Goal: Information Seeking & Learning: Compare options

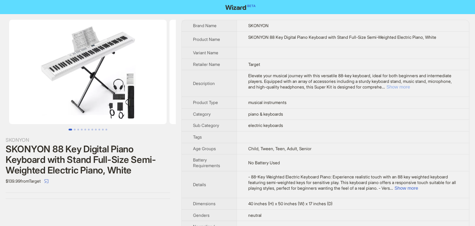
click at [410, 86] on button "Show more" at bounding box center [399, 86] width 24 height 5
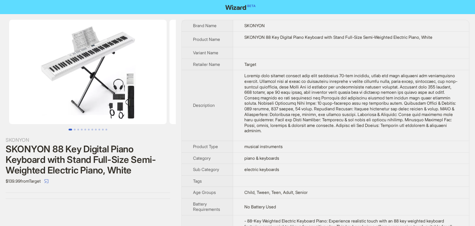
click at [117, 93] on img at bounding box center [88, 72] width 158 height 104
click at [82, 130] on button "Go to slide 4" at bounding box center [82, 129] width 2 height 2
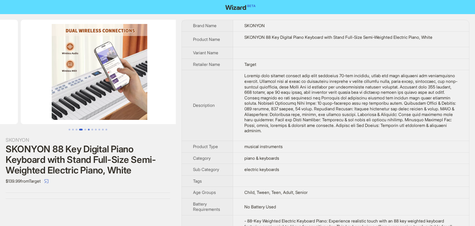
scroll to position [0, 481]
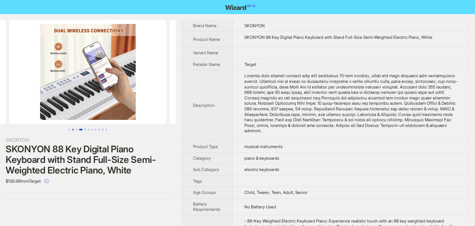
click at [74, 130] on button "Go to slide 2" at bounding box center [73, 129] width 2 height 2
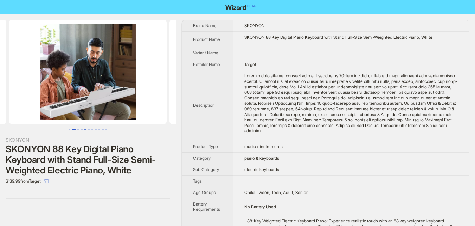
click at [86, 130] on button "Go to slide 5" at bounding box center [85, 129] width 2 height 2
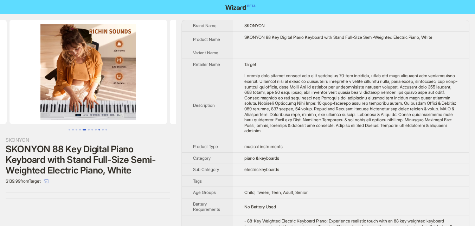
click at [99, 129] on button "Go to slide 9" at bounding box center [100, 129] width 2 height 2
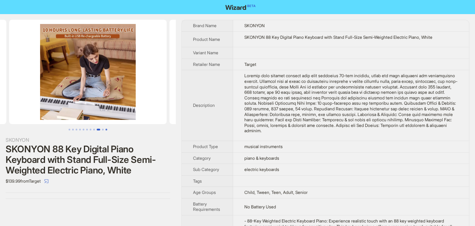
click at [107, 130] on button "Go to slide 11" at bounding box center [107, 129] width 2 height 2
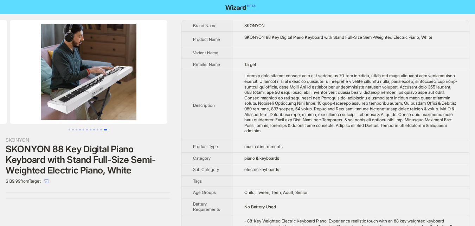
scroll to position [0, 1605]
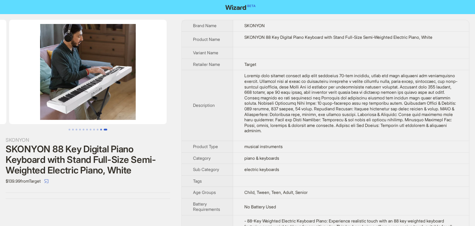
click at [100, 129] on button "Go to slide 10" at bounding box center [101, 129] width 2 height 2
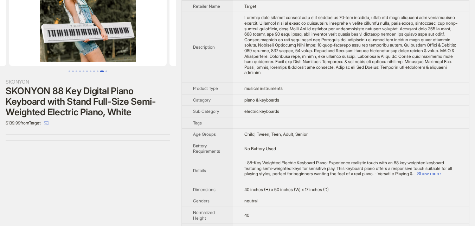
scroll to position [70, 0]
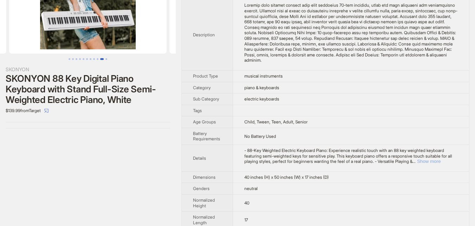
click at [441, 161] on button "Show more" at bounding box center [429, 160] width 24 height 5
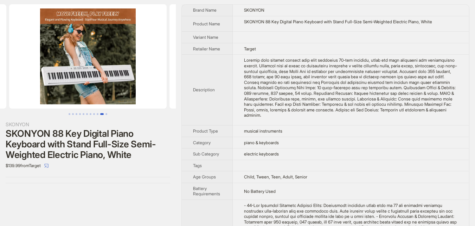
scroll to position [0, 0]
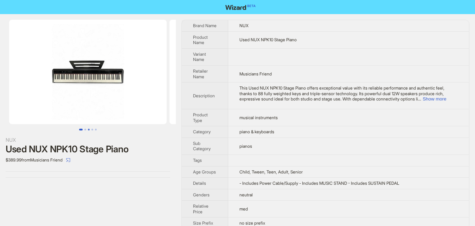
click at [88, 130] on button "Go to slide 3" at bounding box center [89, 129] width 2 height 2
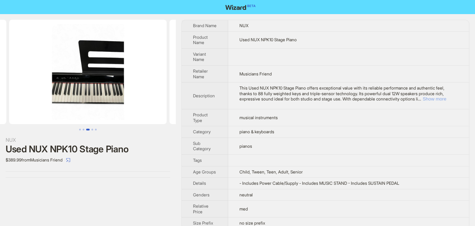
click at [443, 100] on button "Show more" at bounding box center [435, 98] width 24 height 5
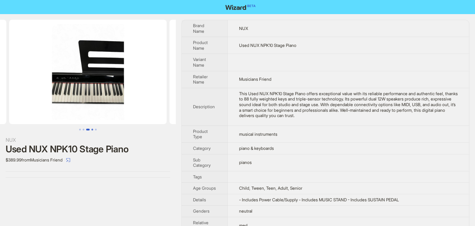
click at [92, 129] on button "Go to slide 4" at bounding box center [92, 129] width 2 height 2
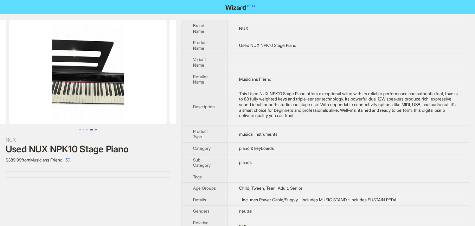
click at [95, 129] on button "Go to slide 5" at bounding box center [96, 129] width 2 height 2
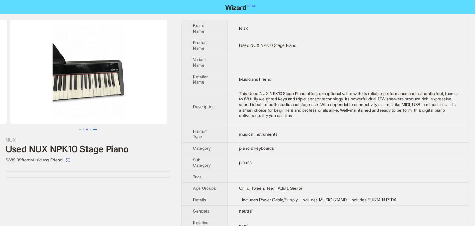
scroll to position [0, 642]
click at [81, 128] on button "Go to slide 1" at bounding box center [80, 129] width 2 height 2
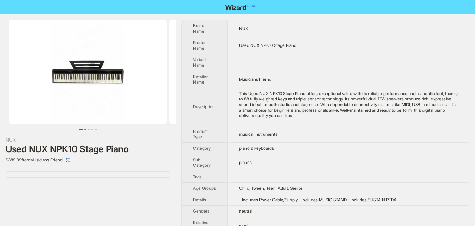
click at [84, 130] on button "Go to slide 2" at bounding box center [85, 129] width 2 height 2
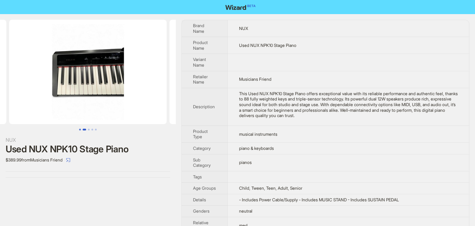
click at [79, 130] on button "Go to slide 1" at bounding box center [80, 129] width 2 height 2
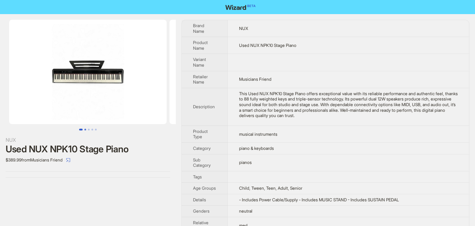
click at [86, 130] on button "Go to slide 2" at bounding box center [85, 129] width 2 height 2
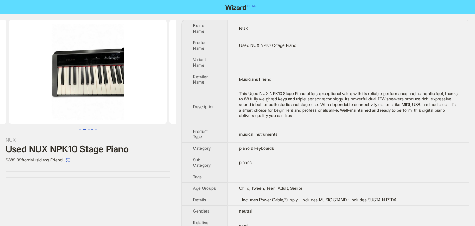
click at [91, 129] on button "Go to slide 4" at bounding box center [92, 129] width 2 height 2
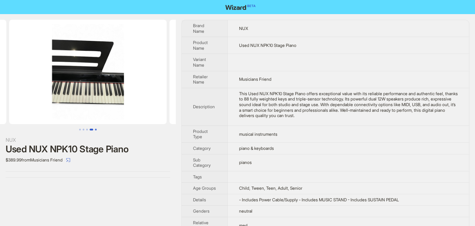
click at [97, 129] on button "Go to slide 5" at bounding box center [96, 129] width 2 height 2
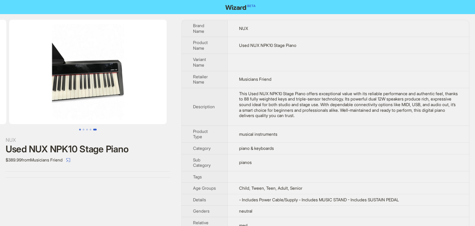
click at [81, 130] on button "Go to slide 1" at bounding box center [80, 129] width 2 height 2
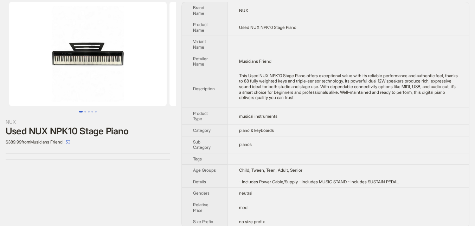
scroll to position [25, 0]
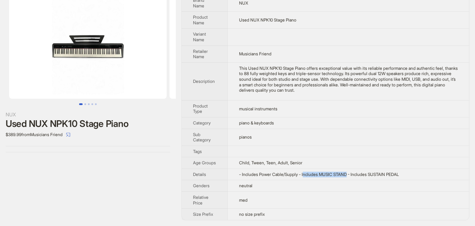
drag, startPoint x: 307, startPoint y: 173, endPoint x: 353, endPoint y: 174, distance: 46.1
click at [353, 174] on span "- Includes Power Cable/Supply - Includes MUSIC STAND - Includes SUSTAIN PEDAL" at bounding box center [319, 173] width 160 height 5
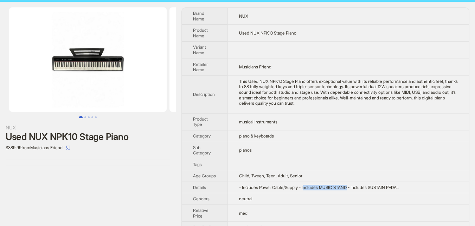
scroll to position [0, 0]
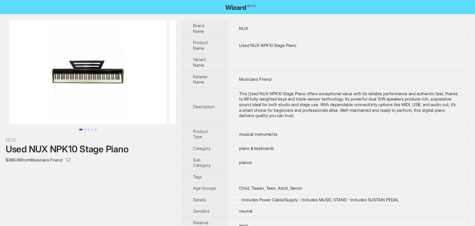
click at [361, 148] on td "piano & keyboards" at bounding box center [349, 148] width 242 height 12
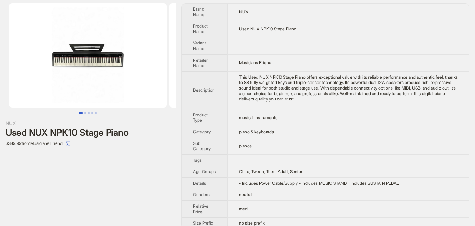
scroll to position [25, 0]
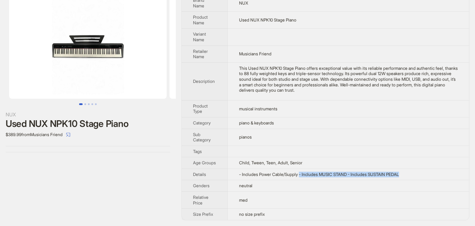
drag, startPoint x: 303, startPoint y: 175, endPoint x: 419, endPoint y: 176, distance: 116.8
click at [422, 173] on td "- Includes Power Cable/Supply - Includes MUSIC STAND - Includes SUSTAIN PEDAL" at bounding box center [349, 174] width 242 height 12
click at [394, 189] on td "neutral" at bounding box center [349, 186] width 242 height 12
drag, startPoint x: 239, startPoint y: 175, endPoint x: 407, endPoint y: 167, distance: 169.1
click at [407, 167] on tbody "Brand Name NUX Product Name Used NUX NPK10 Stage Piano Variant Name Retailer Na…" at bounding box center [325, 107] width 287 height 225
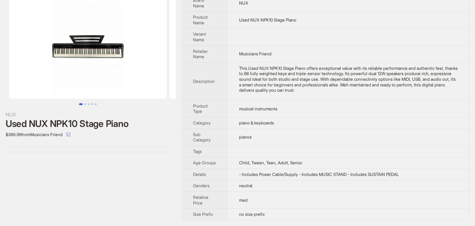
click at [270, 182] on td "neutral" at bounding box center [349, 186] width 242 height 12
drag, startPoint x: 241, startPoint y: 174, endPoint x: 415, endPoint y: 173, distance: 174.2
click at [415, 173] on td "- Includes Power Cable/Supply - Includes MUSIC STAND - Includes SUSTAIN PEDAL" at bounding box center [349, 174] width 242 height 12
click at [417, 174] on td "- Includes Power Cable/Supply - Includes MUSIC STAND - Includes SUSTAIN PEDAL" at bounding box center [349, 174] width 242 height 12
drag, startPoint x: 305, startPoint y: 175, endPoint x: 359, endPoint y: 170, distance: 53.7
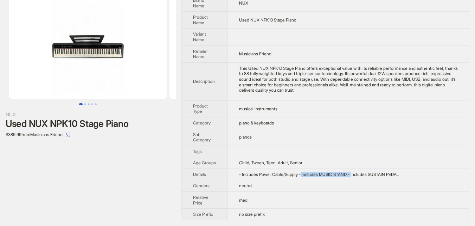
click at [359, 170] on td "- Includes Power Cable/Supply - Includes MUSIC STAND - Includes SUSTAIN PEDAL" at bounding box center [349, 174] width 242 height 12
drag, startPoint x: 354, startPoint y: 188, endPoint x: 327, endPoint y: 188, distance: 27.5
click at [354, 188] on td "neutral" at bounding box center [349, 186] width 242 height 12
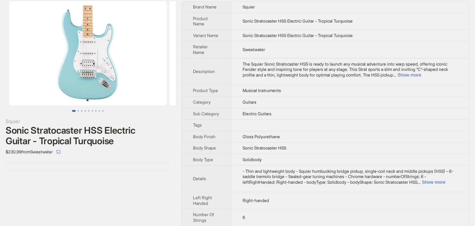
scroll to position [6, 0]
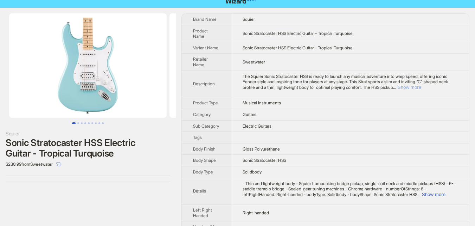
click at [422, 85] on button "Show more" at bounding box center [410, 86] width 24 height 5
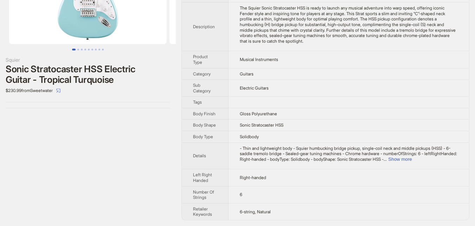
scroll to position [0, 0]
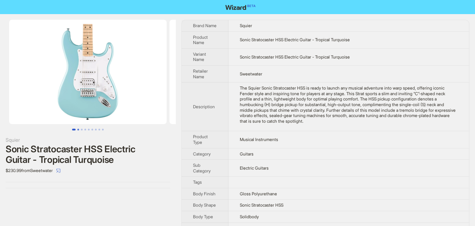
click at [78, 128] on button "Go to slide 2" at bounding box center [78, 129] width 2 height 2
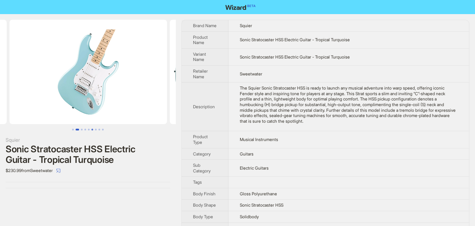
click at [93, 128] on button "Go to slide 6" at bounding box center [92, 129] width 2 height 2
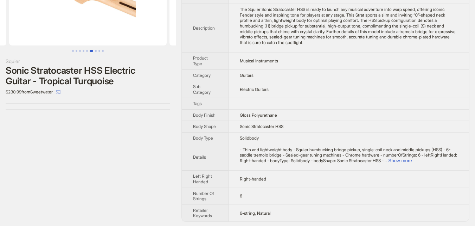
scroll to position [80, 0]
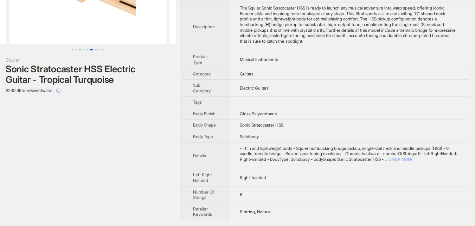
click at [412, 157] on button "Show more" at bounding box center [400, 158] width 24 height 5
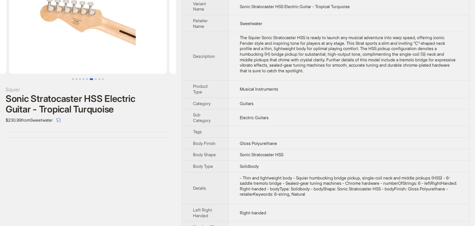
scroll to position [0, 0]
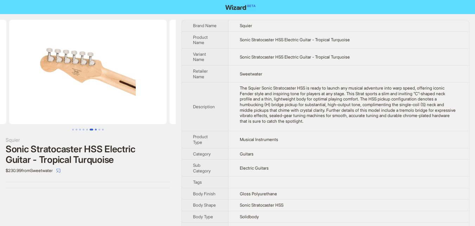
click at [95, 130] on button "Go to slide 7" at bounding box center [96, 129] width 2 height 2
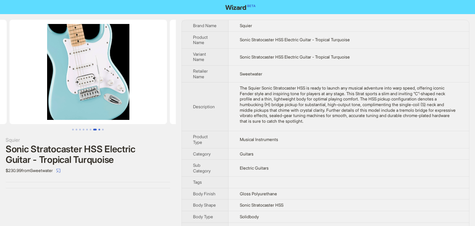
click at [100, 129] on button "Go to slide 8" at bounding box center [100, 129] width 2 height 2
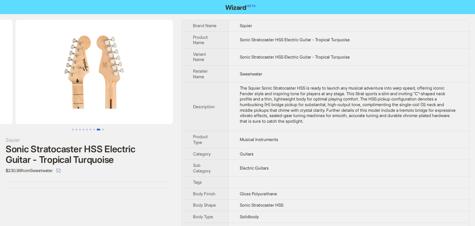
scroll to position [0, 1123]
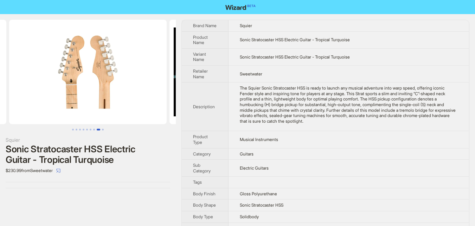
click at [106, 129] on ul at bounding box center [88, 129] width 176 height 2
click at [104, 128] on button "Go to slide 9" at bounding box center [103, 129] width 2 height 2
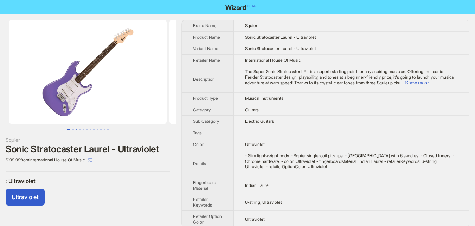
click at [76, 130] on button "Go to slide 3" at bounding box center [77, 129] width 2 height 2
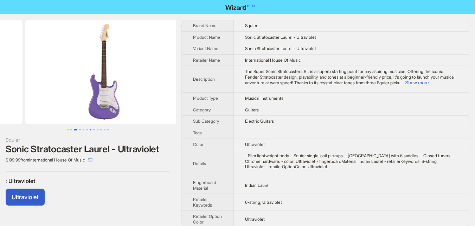
click at [91, 130] on button "Go to slide 7" at bounding box center [91, 129] width 2 height 2
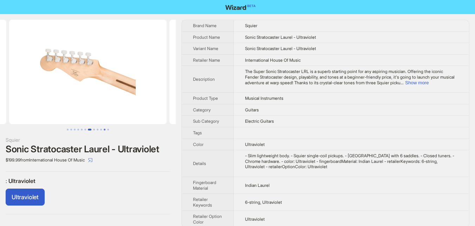
click at [106, 130] on button "Go to slide 11" at bounding box center [105, 129] width 2 height 2
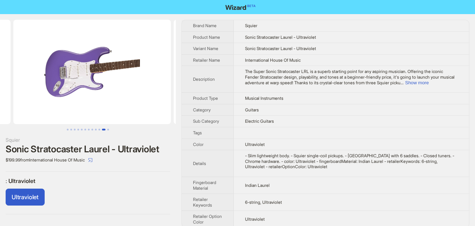
scroll to position [0, 1605]
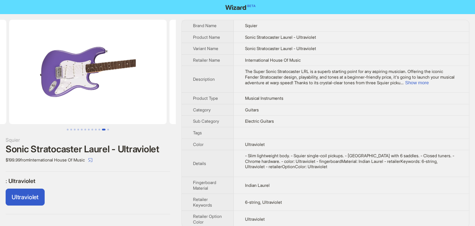
drag, startPoint x: 154, startPoint y: 190, endPoint x: 153, endPoint y: 162, distance: 28.2
click at [154, 190] on div "Ultraviolet" at bounding box center [88, 198] width 165 height 20
click at [179, 167] on div "Squier Sonic Stratocaster Laurel - Ultraviolet $199.99 from International House…" at bounding box center [237, 123] width 475 height 219
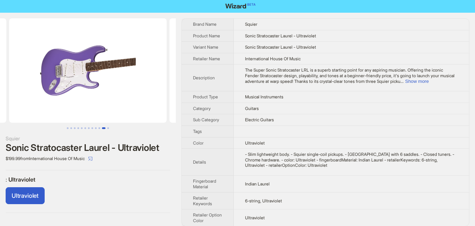
scroll to position [0, 0]
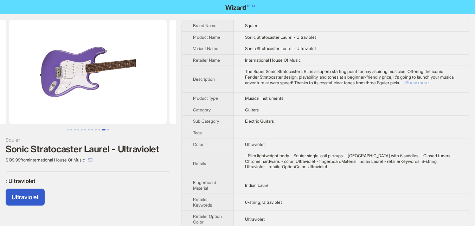
click at [429, 82] on button "Show more" at bounding box center [417, 82] width 24 height 5
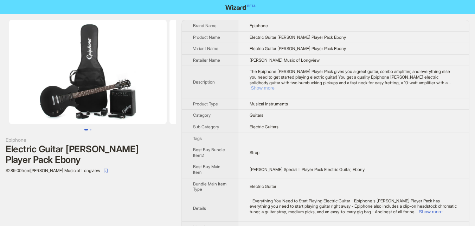
click at [275, 85] on button "Show more" at bounding box center [263, 87] width 24 height 5
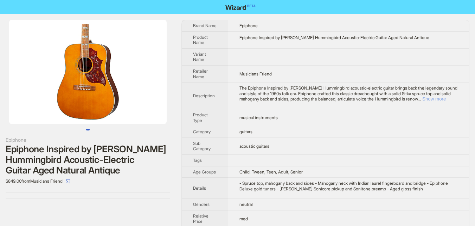
click at [445, 101] on button "Show more" at bounding box center [435, 98] width 24 height 5
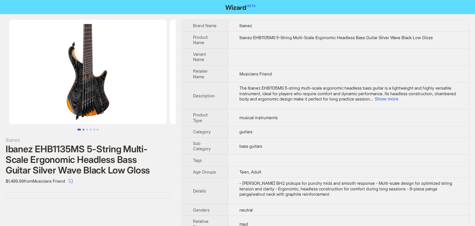
click at [83, 130] on button "Go to slide 2" at bounding box center [84, 129] width 2 height 2
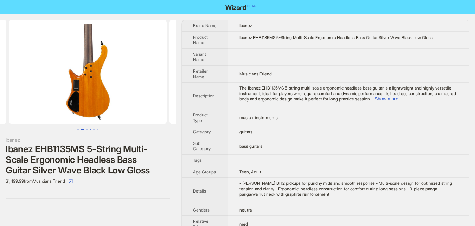
click at [90, 129] on button "Go to slide 4" at bounding box center [91, 129] width 2 height 2
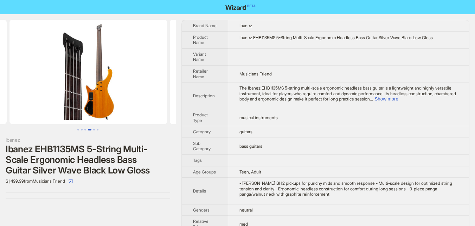
scroll to position [0, 481]
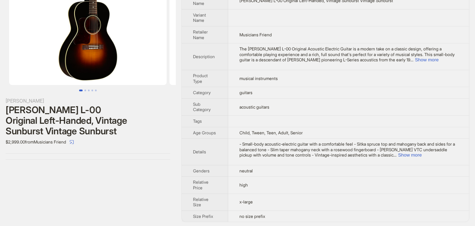
scroll to position [41, 0]
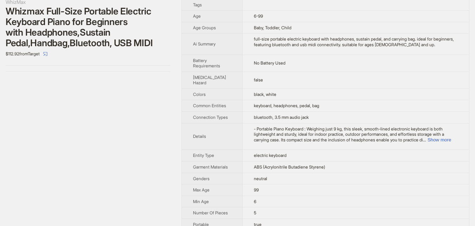
scroll to position [134, 0]
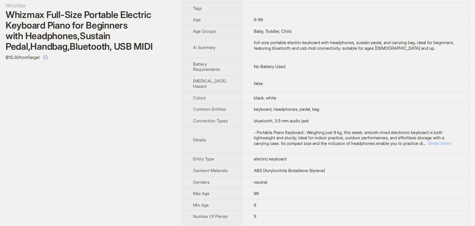
click at [441, 146] on button "Show more" at bounding box center [440, 142] width 24 height 5
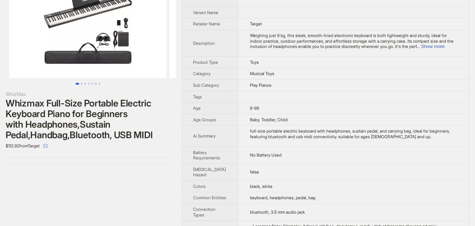
scroll to position [0, 0]
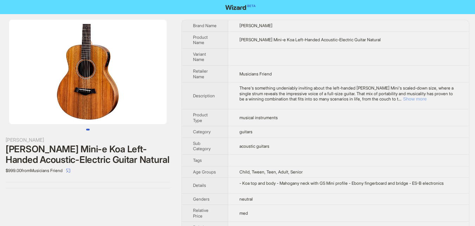
click at [427, 98] on button "Show more" at bounding box center [415, 98] width 24 height 5
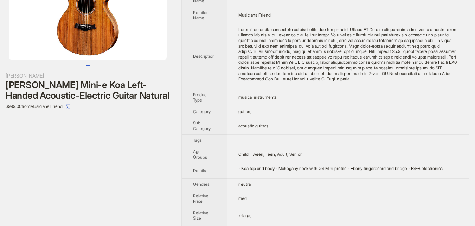
scroll to position [70, 0]
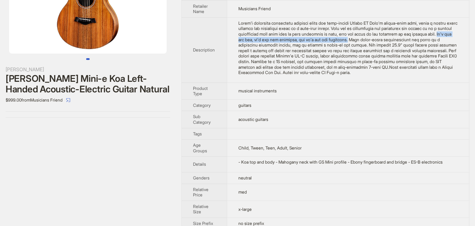
drag, startPoint x: 273, startPoint y: 40, endPoint x: 399, endPoint y: 40, distance: 125.6
click at [399, 40] on div at bounding box center [349, 47] width 220 height 55
click at [125, 159] on div "[PERSON_NAME] [PERSON_NAME] Mini-e Koa Left-Handed Acoustic-Electric Guitar Nat…" at bounding box center [88, 89] width 176 height 291
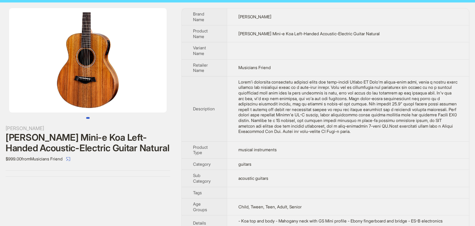
scroll to position [0, 0]
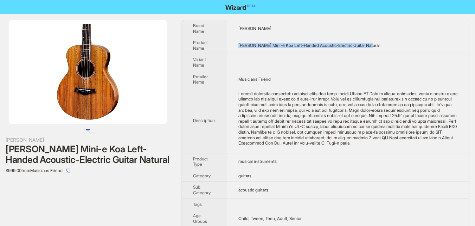
drag, startPoint x: 240, startPoint y: 43, endPoint x: 372, endPoint y: 47, distance: 132.0
click at [396, 50] on td "[PERSON_NAME] Mini-e Koa Left-Handed Acoustic-Electric Guitar Natural" at bounding box center [348, 45] width 242 height 17
copy span "[PERSON_NAME] Mini-e Koa Left-Handed Acoustic-Electric Guitar Natural"
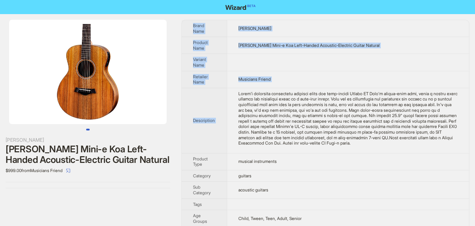
drag, startPoint x: 238, startPoint y: 92, endPoint x: 470, endPoint y: 148, distance: 238.3
click at [470, 148] on div "[PERSON_NAME] [PERSON_NAME] Mini-e Koa Left-Handed Acoustic-Electric Guitar Nat…" at bounding box center [237, 159] width 475 height 291
click at [173, 112] on li at bounding box center [88, 72] width 176 height 104
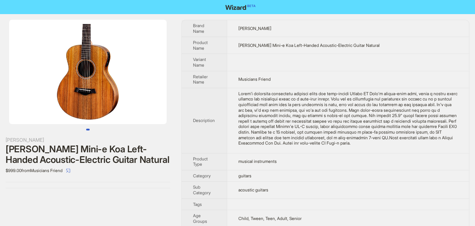
click at [223, 97] on th "Description" at bounding box center [204, 120] width 45 height 65
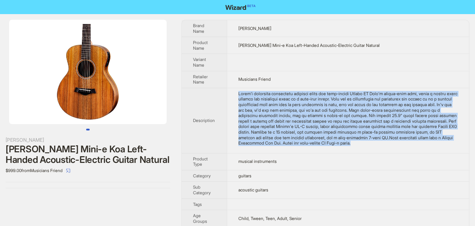
drag, startPoint x: 240, startPoint y: 92, endPoint x: 452, endPoint y: 149, distance: 220.0
click at [452, 149] on td at bounding box center [348, 120] width 242 height 65
copy div "There's something undeniably inviting about the left-handed Taylor GS Mini's sc…"
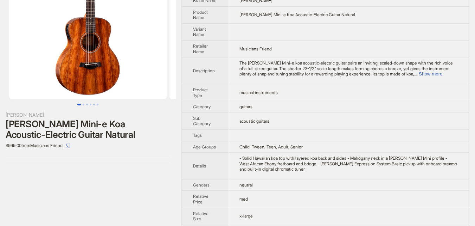
scroll to position [41, 0]
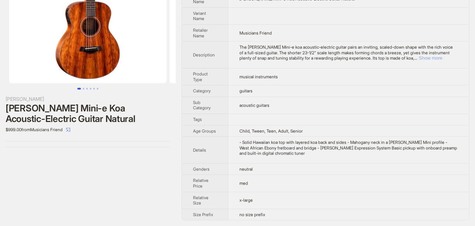
click at [441, 59] on button "Show more" at bounding box center [431, 57] width 24 height 5
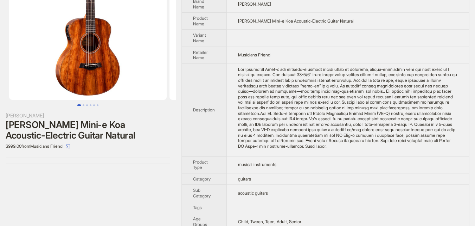
scroll to position [0, 0]
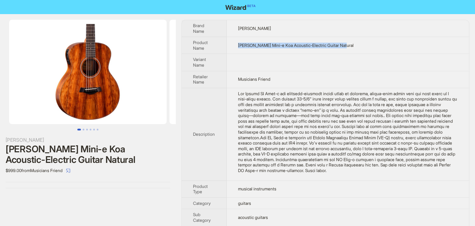
drag, startPoint x: 235, startPoint y: 46, endPoint x: 356, endPoint y: 47, distance: 120.7
click at [356, 47] on td "[PERSON_NAME] Mini-e Koa Acoustic-Electric Guitar Natural" at bounding box center [348, 45] width 242 height 17
copy span "Taylor GS Mini-e Koa Acoustic-Electric Guitar Natural"
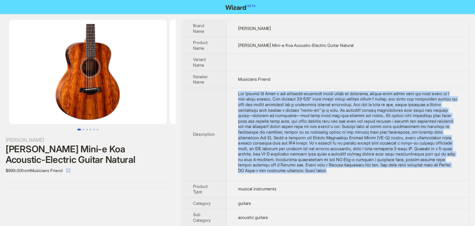
drag, startPoint x: 236, startPoint y: 91, endPoint x: 463, endPoint y: 170, distance: 240.6
click at [463, 170] on td at bounding box center [348, 134] width 242 height 93
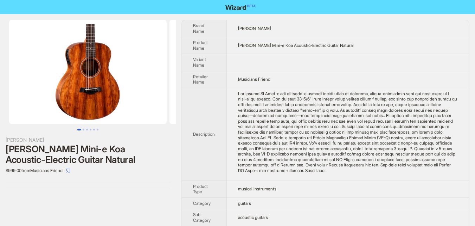
drag, startPoint x: 455, startPoint y: 169, endPoint x: 323, endPoint y: 87, distance: 155.5
click at [323, 87] on td "Musicians Friend" at bounding box center [348, 79] width 242 height 17
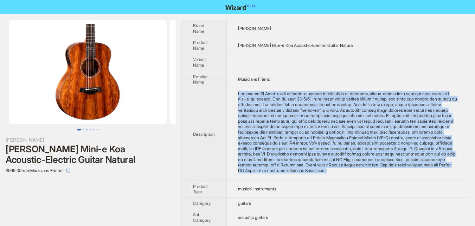
drag, startPoint x: 235, startPoint y: 93, endPoint x: 456, endPoint y: 173, distance: 235.0
click at [456, 173] on td at bounding box center [348, 134] width 242 height 93
copy div "The Taylor GS Mini-e koa acoustic-electric guitar pairs an inviting, scaled-dow…"
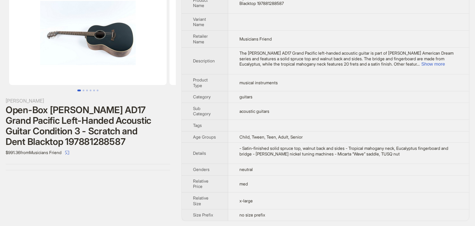
scroll to position [40, 0]
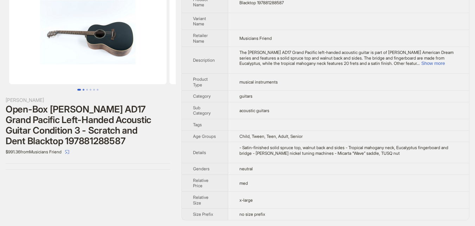
click at [83, 89] on button "Go to slide 2" at bounding box center [84, 90] width 2 height 2
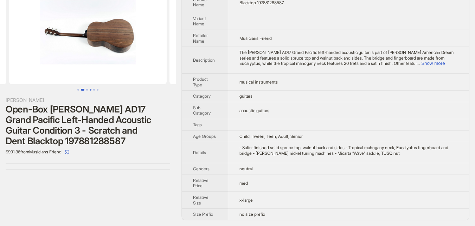
click at [91, 89] on button "Go to slide 4" at bounding box center [91, 90] width 2 height 2
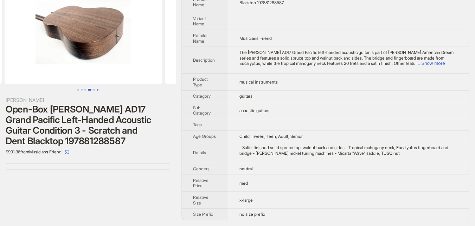
click at [97, 89] on button "Go to slide 6" at bounding box center [98, 90] width 2 height 2
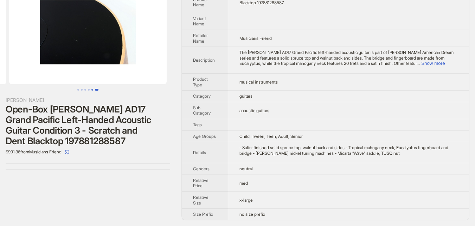
click at [91, 89] on button "Go to slide 5" at bounding box center [92, 90] width 2 height 2
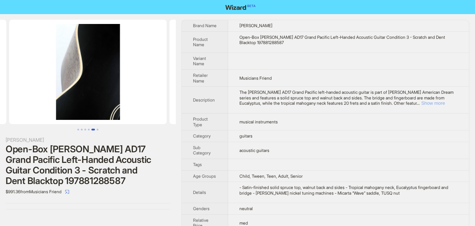
click at [441, 103] on button "Show more" at bounding box center [434, 102] width 24 height 5
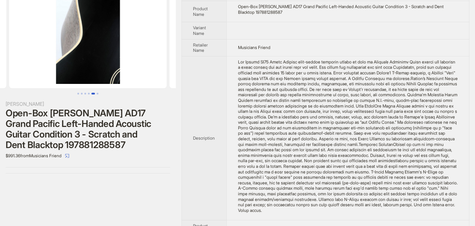
scroll to position [35, 0]
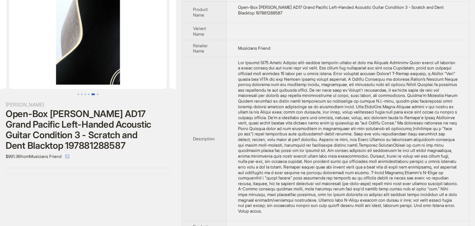
click at [226, 105] on th "Description" at bounding box center [204, 139] width 45 height 164
click at [352, 49] on td "Musicians Friend" at bounding box center [348, 48] width 243 height 17
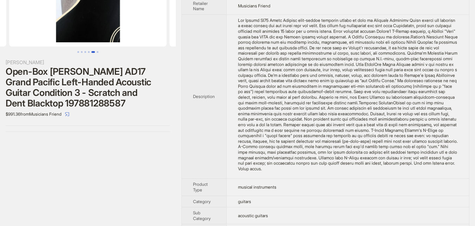
scroll to position [0, 0]
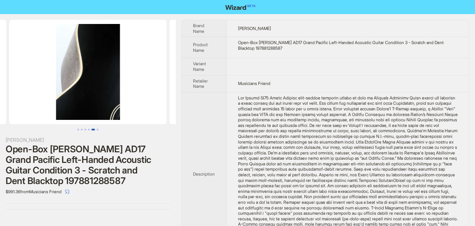
click at [327, 77] on td "Musicians Friend" at bounding box center [348, 83] width 243 height 17
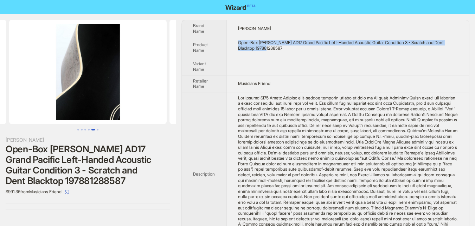
drag, startPoint x: 235, startPoint y: 42, endPoint x: 275, endPoint y: 50, distance: 40.4
click at [275, 50] on td "Open-Box Taylor AD17 Grand Pacific Left-Handed Acoustic Guitar Condition 3 - Sc…" at bounding box center [348, 47] width 243 height 21
copy div "Open-Box Taylor AD17 Grand Pacific Left-Handed Acoustic Guitar Condition 3 - Sc…"
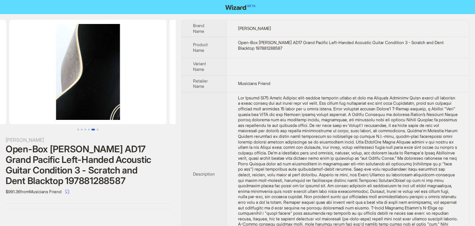
click at [193, 134] on th "Description" at bounding box center [204, 174] width 45 height 164
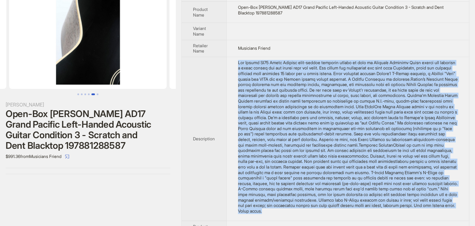
drag, startPoint x: 236, startPoint y: 60, endPoint x: 407, endPoint y: 216, distance: 231.4
click at [407, 216] on td at bounding box center [348, 139] width 243 height 164
copy div "The Taylor AD17 Grand Pacific left-handed acoustic guitar is part of Taylor’s A…"
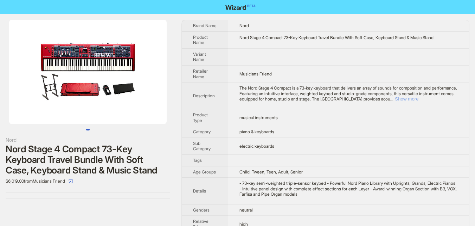
click at [419, 98] on button "Show more" at bounding box center [407, 98] width 24 height 5
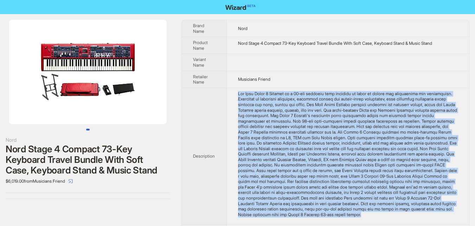
scroll to position [11, 0]
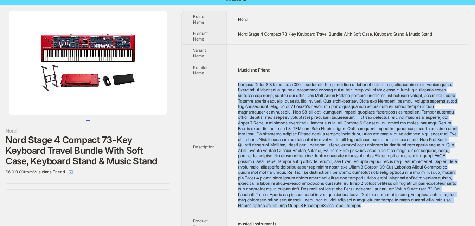
drag, startPoint x: 237, startPoint y: 94, endPoint x: 409, endPoint y: 219, distance: 212.9
click at [409, 220] on tbody "Brand Name Nord Product Name Nord Stage 4 Compact 73-Key Keyboard Travel Bundle…" at bounding box center [325, 183] width 287 height 344
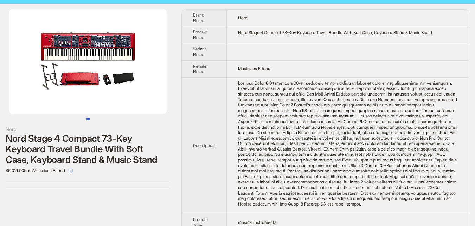
click at [141, 186] on div "Nord Nord Stage 4 Compact 73-Key Keyboard Travel Bundle With Soft Case, Keyboar…" at bounding box center [88, 99] width 176 height 190
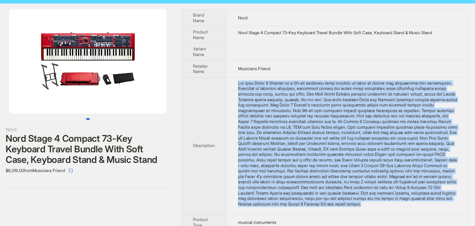
drag, startPoint x: 238, startPoint y: 81, endPoint x: 404, endPoint y: 209, distance: 210.3
click at [404, 209] on td at bounding box center [348, 145] width 243 height 137
copy div "The Nord Stage 4 Compact is a 73-key keyboard that delivers an array of sounds …"
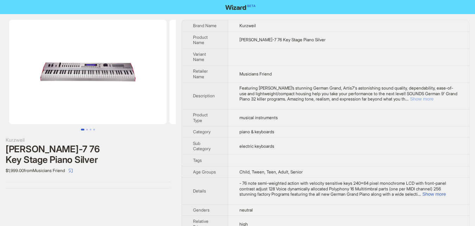
click at [434, 98] on button "Show more" at bounding box center [422, 98] width 24 height 5
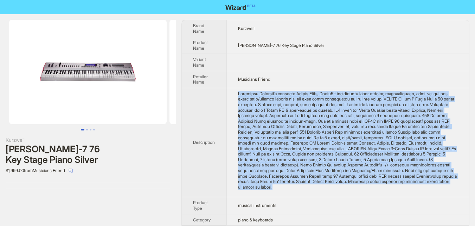
drag, startPoint x: 238, startPoint y: 95, endPoint x: 424, endPoint y: 172, distance: 201.6
click at [431, 185] on td at bounding box center [348, 142] width 243 height 109
copy div "Featuring Kurzweil’s stunning German Grand, Artis7's astonishing sound quality,…"
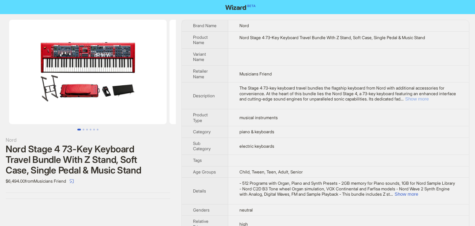
click at [429, 97] on button "Show more" at bounding box center [417, 98] width 24 height 5
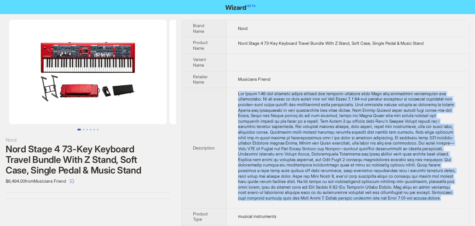
drag, startPoint x: 238, startPoint y: 92, endPoint x: 456, endPoint y: 202, distance: 244.2
click at [456, 206] on td at bounding box center [348, 148] width 243 height 120
copy div "The Stage 4 73-key keyboard travel bundles the flagship keyboard from Nord with…"
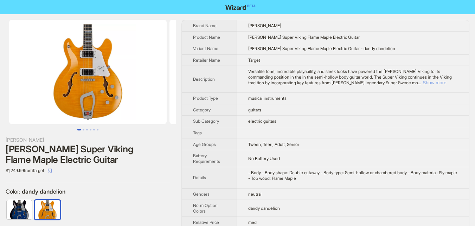
click at [441, 80] on button "Show more" at bounding box center [435, 82] width 24 height 5
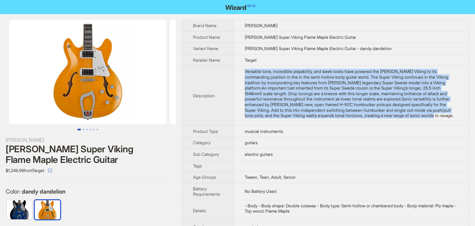
drag, startPoint x: 245, startPoint y: 71, endPoint x: 310, endPoint y: 122, distance: 82.7
click at [310, 122] on td "Versatile tone, incredible playability, and sleek looks have powered the [PERSO…" at bounding box center [352, 95] width 236 height 59
copy div "Versatile tone, incredible playability, and sleek looks have powered the [PERSO…"
click at [148, 194] on label "Color : dandy dandelion" at bounding box center [88, 191] width 165 height 7
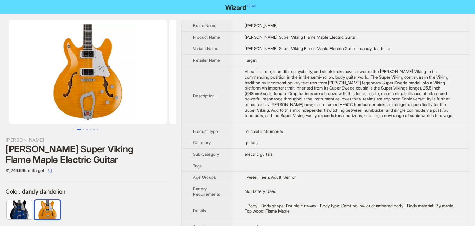
click at [326, 160] on td "electric guitars" at bounding box center [352, 154] width 236 height 12
click at [80, 129] on button "Go to slide 1" at bounding box center [79, 129] width 4 height 2
click at [87, 129] on button "Go to slide 3" at bounding box center [87, 129] width 2 height 2
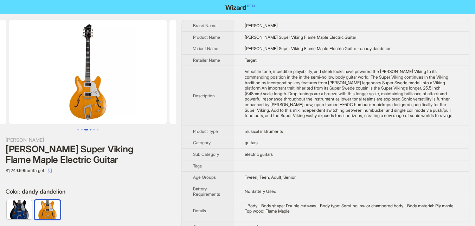
click at [90, 129] on button "Go to slide 4" at bounding box center [91, 129] width 2 height 2
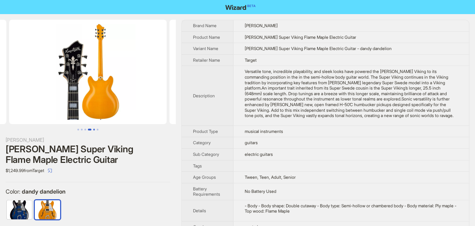
click at [93, 129] on button "Go to slide 5" at bounding box center [94, 129] width 2 height 2
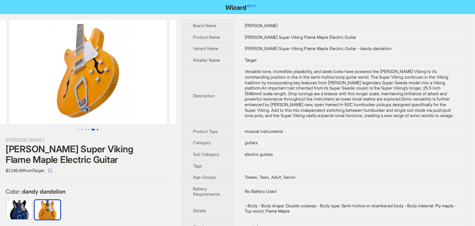
click at [97, 128] on button "Go to slide 6" at bounding box center [98, 129] width 2 height 2
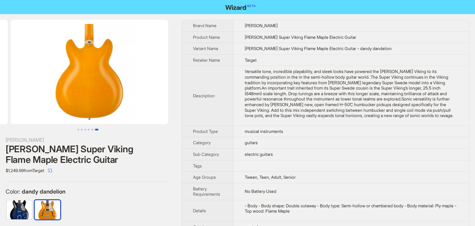
scroll to position [0, 802]
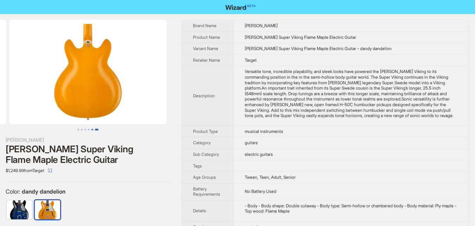
click at [91, 129] on button "Go to slide 5" at bounding box center [92, 129] width 2 height 2
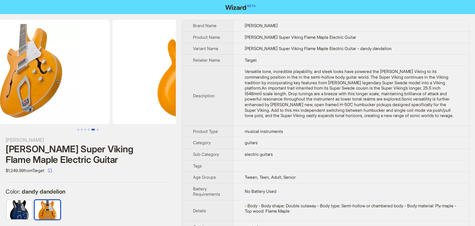
scroll to position [0, 642]
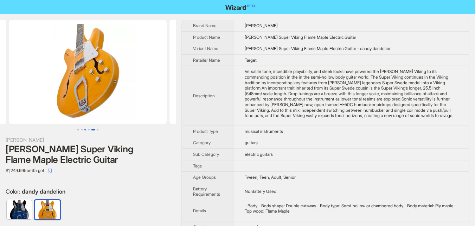
click at [86, 129] on button "Go to slide 3" at bounding box center [85, 129] width 2 height 2
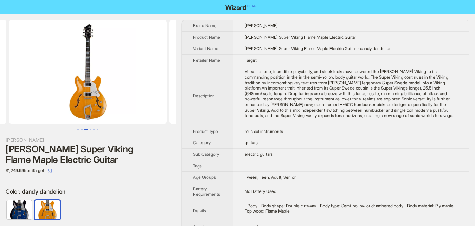
click at [84, 128] on button "Go to slide 3" at bounding box center [86, 129] width 4 height 2
click at [79, 128] on button "Go to slide 1" at bounding box center [78, 129] width 2 height 2
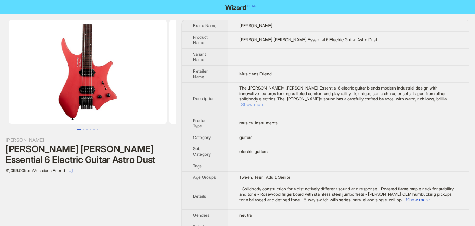
click at [265, 102] on button "Show more" at bounding box center [253, 104] width 24 height 5
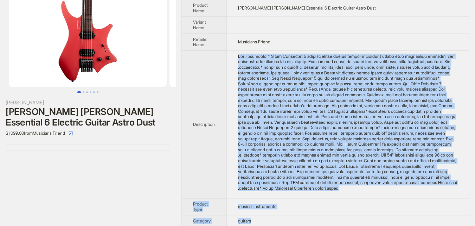
scroll to position [46, 0]
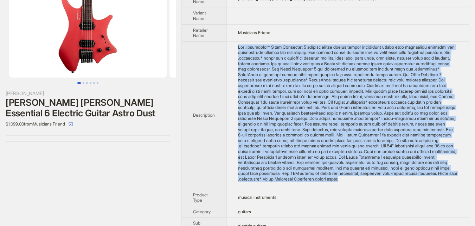
drag, startPoint x: 239, startPoint y: 92, endPoint x: 389, endPoint y: 184, distance: 176.0
click at [389, 182] on div at bounding box center [348, 112] width 220 height 137
copy div "The .[PERSON_NAME]* [PERSON_NAME] Essential 6 elecric guitar blends modern indu…"
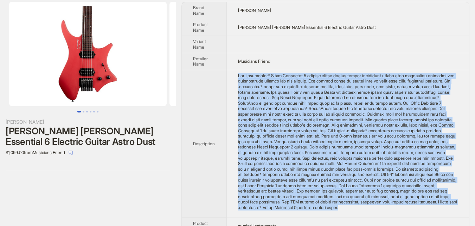
scroll to position [35, 0]
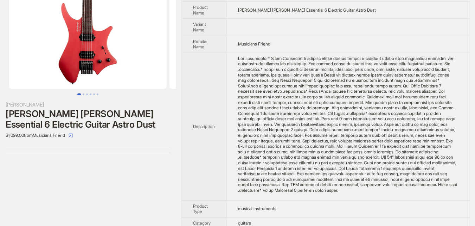
click at [144, 182] on div "[PERSON_NAME] [PERSON_NAME] [PERSON_NAME] Essential 6 Electric Guitar Astro Dus…" at bounding box center [88, 171] width 176 height 384
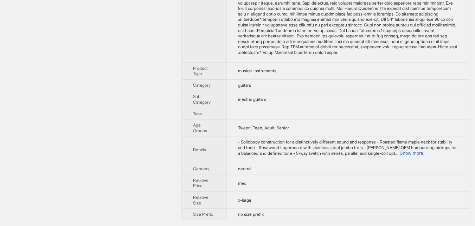
scroll to position [176, 0]
click at [424, 156] on button "Show more" at bounding box center [412, 152] width 24 height 5
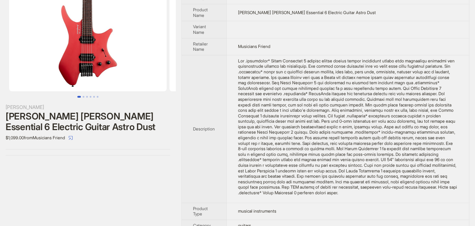
scroll to position [0, 0]
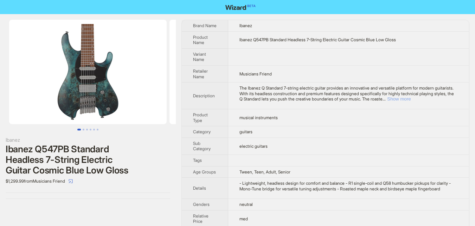
click at [411, 97] on button "Show more" at bounding box center [399, 98] width 24 height 5
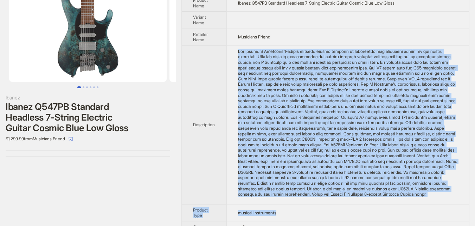
scroll to position [49, 0]
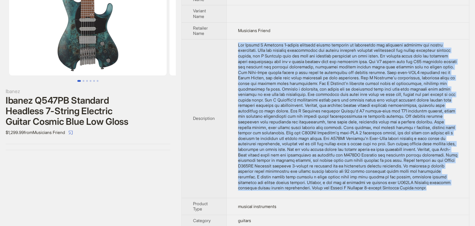
drag, startPoint x: 238, startPoint y: 93, endPoint x: 445, endPoint y: 194, distance: 231.3
click at [445, 194] on td at bounding box center [348, 118] width 243 height 158
copy div "The Ibanez Q Standard 7-string electric guitar provides an innovative and versa…"
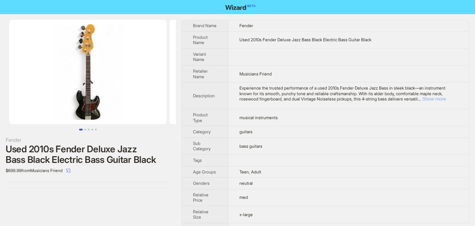
click at [437, 101] on button "Show more" at bounding box center [435, 98] width 24 height 5
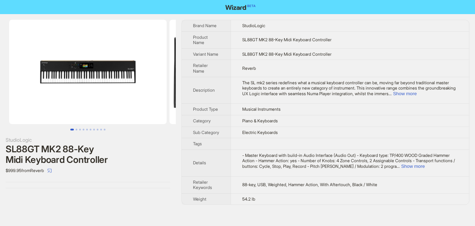
click at [260, 98] on td "The SL mk2 series redefines what a musical keyboard controller can be, moving f…" at bounding box center [350, 90] width 239 height 27
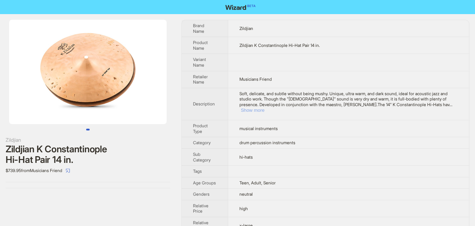
click at [265, 107] on button "Show more" at bounding box center [253, 109] width 24 height 5
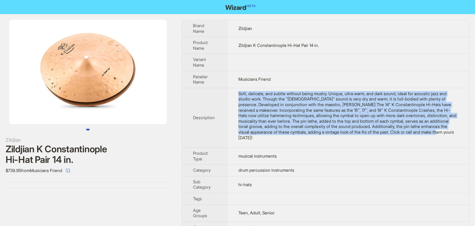
drag, startPoint x: 236, startPoint y: 92, endPoint x: 313, endPoint y: 137, distance: 89.3
click at [313, 137] on td "Soft, delicate, and subtle without being mushy. Unique, ultra warm, and dark so…" at bounding box center [348, 117] width 242 height 59
copy div "Soft, delicate, and subtle without being mushy. Unique, ultra warm, and dark so…"
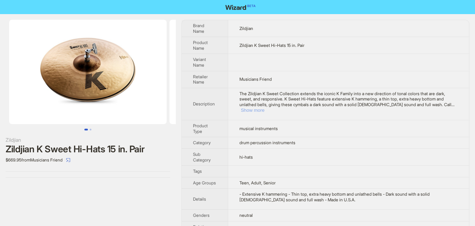
click at [265, 107] on button "Show more" at bounding box center [253, 109] width 24 height 5
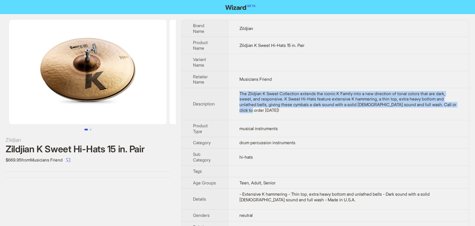
drag, startPoint x: 240, startPoint y: 93, endPoint x: 292, endPoint y: 115, distance: 56.9
click at [292, 115] on td "The Zildjian K Sweet Collection extends the iconic K Family into a new directio…" at bounding box center [348, 104] width 241 height 32
copy div "The Zildjian K Sweet Collection extends the iconic K Family into a new directio…"
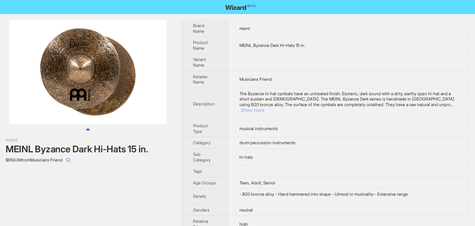
click at [265, 107] on button "Show more" at bounding box center [253, 109] width 24 height 5
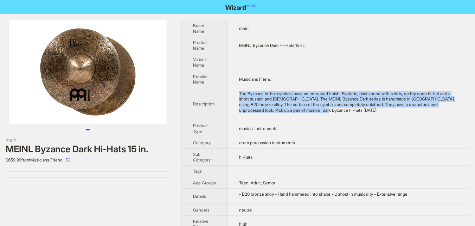
drag, startPoint x: 239, startPoint y: 93, endPoint x: 354, endPoint y: 110, distance: 117.1
click at [354, 110] on td "The Byzance hi-hat cymbals have an untreated finish. Esoteric, dark sound with …" at bounding box center [348, 104] width 241 height 32
copy div "The Byzance hi-hat cymbals have an untreated finish. Esoteric, dark sound with …"
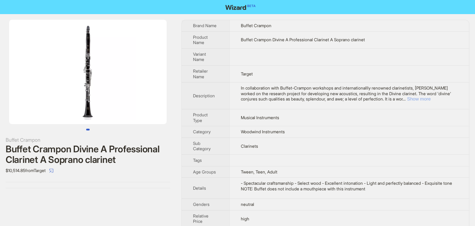
click at [431, 101] on button "Show more" at bounding box center [419, 98] width 24 height 5
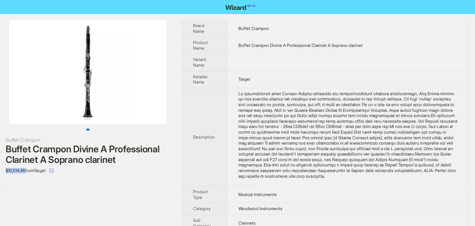
drag, startPoint x: 6, startPoint y: 169, endPoint x: 26, endPoint y: 168, distance: 20.4
click at [26, 168] on div "$10,514.85 from Target" at bounding box center [88, 170] width 165 height 11
click at [121, 169] on div "$10,514.85 from Target" at bounding box center [88, 170] width 165 height 11
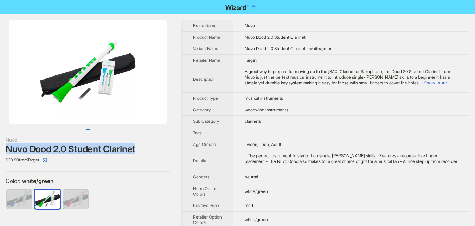
drag, startPoint x: 6, startPoint y: 150, endPoint x: 158, endPoint y: 147, distance: 151.7
click at [158, 147] on div "Nuvo Dood 2.0 Student Clarinet" at bounding box center [88, 149] width 165 height 11
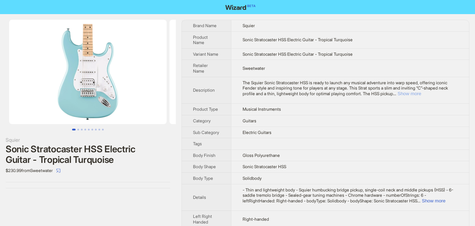
click at [422, 92] on button "Show more" at bounding box center [410, 93] width 24 height 5
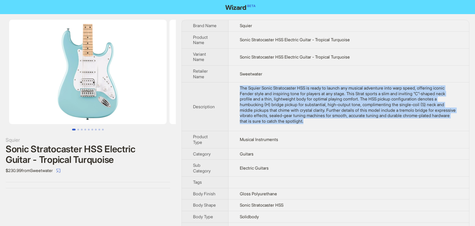
drag, startPoint x: 239, startPoint y: 85, endPoint x: 345, endPoint y: 123, distance: 112.5
click at [345, 123] on td "The Squier Sonic Stratocaster HSS is ready to launch any musical adventure into…" at bounding box center [349, 106] width 241 height 49
copy div "The Squier Sonic Stratocaster HSS is ready to launch any musical adventure into…"
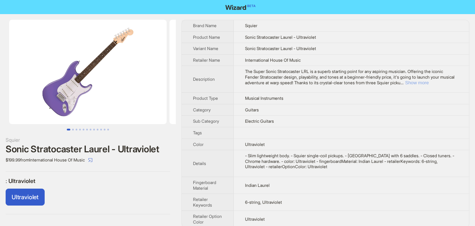
click at [429, 83] on button "Show more" at bounding box center [417, 82] width 24 height 5
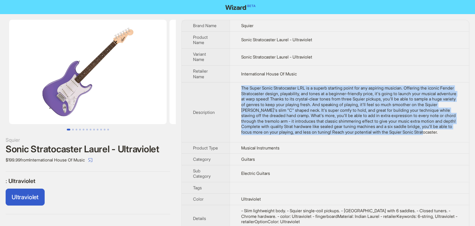
drag, startPoint x: 238, startPoint y: 87, endPoint x: 319, endPoint y: 140, distance: 96.6
click at [319, 140] on td "The Super Sonic Stratocaster LRL is a superb starting point for any aspiring mu…" at bounding box center [350, 111] width 240 height 59
copy div "The Super Sonic Stratocaster LRL is a superb starting point for any aspiring mu…"
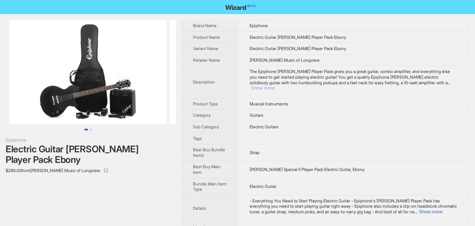
click at [275, 85] on button "Show more" at bounding box center [263, 87] width 24 height 5
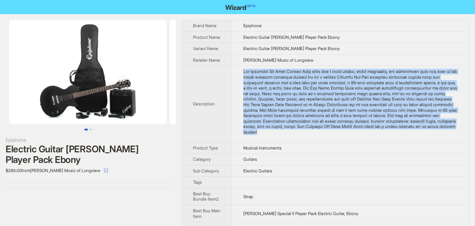
drag, startPoint x: 241, startPoint y: 71, endPoint x: 361, endPoint y: 136, distance: 136.5
click at [361, 136] on td at bounding box center [350, 104] width 237 height 76
copy div "The Epiphone [PERSON_NAME] Player Pack gives you a great guitar, combo amplifie…"
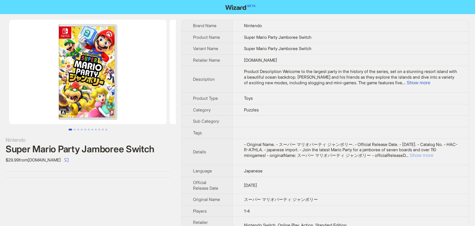
click at [434, 156] on button "Show more" at bounding box center [422, 154] width 24 height 5
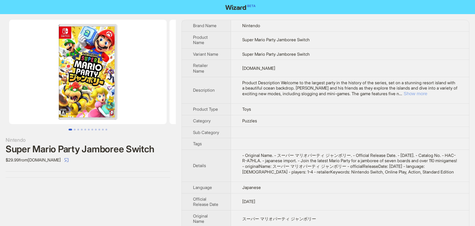
click at [428, 93] on button "Show more" at bounding box center [416, 93] width 24 height 5
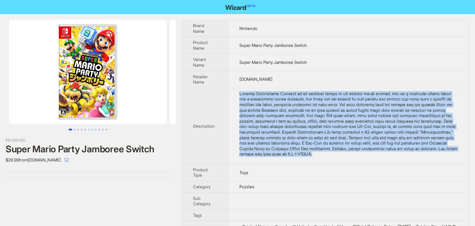
drag, startPoint x: 236, startPoint y: 95, endPoint x: 442, endPoint y: 153, distance: 214.2
click at [442, 153] on td at bounding box center [348, 126] width 241 height 76
copy div "Product Description Welcome to the largest party in the history of the series, …"
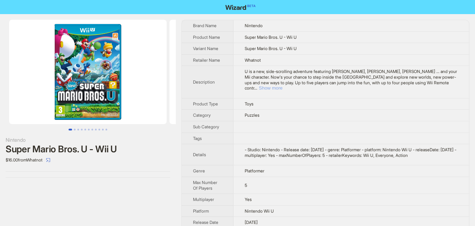
click at [283, 85] on button "Show more" at bounding box center [271, 87] width 24 height 5
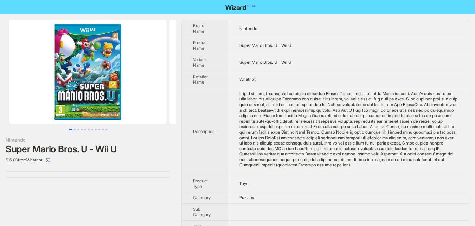
click at [116, 92] on img at bounding box center [88, 72] width 158 height 104
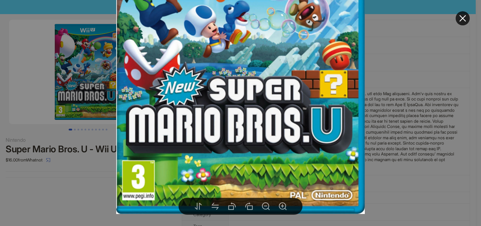
click at [407, 169] on div at bounding box center [240, 113] width 481 height 226
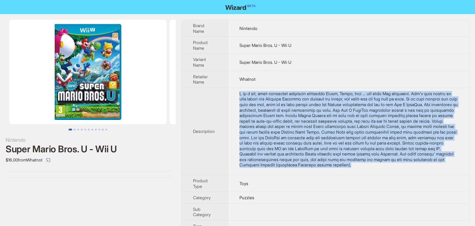
drag, startPoint x: 237, startPoint y: 93, endPoint x: 302, endPoint y: 166, distance: 97.9
click at [300, 172] on td at bounding box center [348, 131] width 241 height 87
copy div "U is a new, side-scrolling adventure featuring Mario, Luigi, Toad ... and your …"
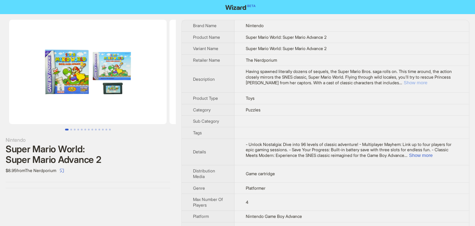
click at [428, 82] on button "Show more" at bounding box center [416, 82] width 24 height 5
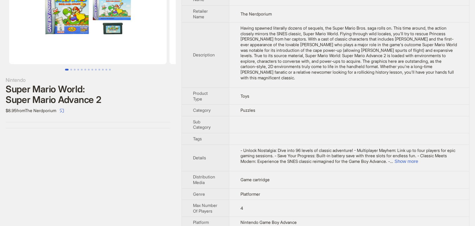
scroll to position [102, 0]
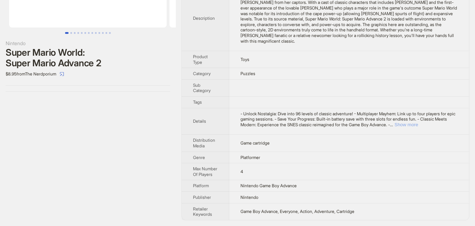
click at [418, 122] on button "Show more" at bounding box center [407, 124] width 24 height 5
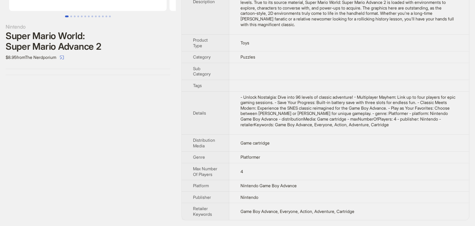
scroll to position [0, 0]
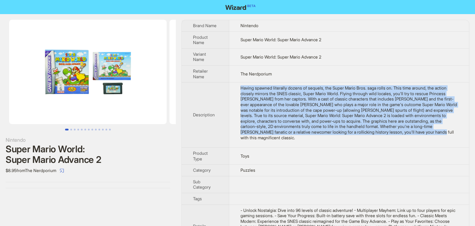
drag, startPoint x: 239, startPoint y: 89, endPoint x: 265, endPoint y: 143, distance: 60.4
click at [265, 143] on td "Having spawned literally dozens of sequels, the Super Mario Bros. saga rolls on…" at bounding box center [349, 114] width 240 height 65
copy div "Having spawned literally dozens of sequels, the Super Mario Bros. saga rolls on…"
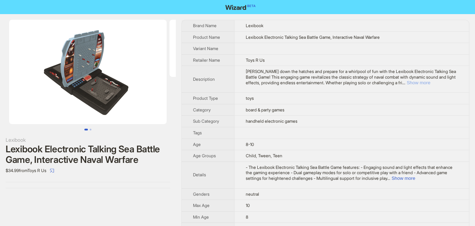
click at [431, 83] on button "Show more" at bounding box center [419, 82] width 24 height 5
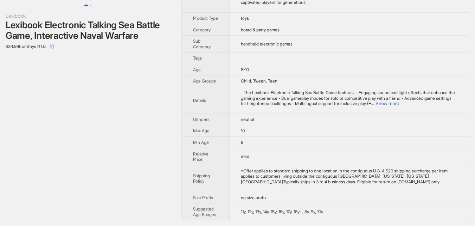
scroll to position [129, 0]
click at [399, 102] on button "Show more" at bounding box center [388, 103] width 24 height 5
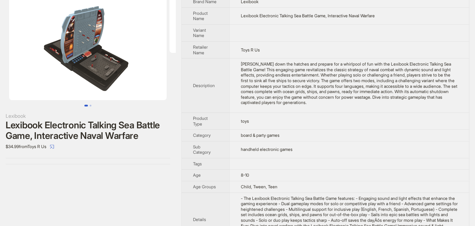
scroll to position [0, 0]
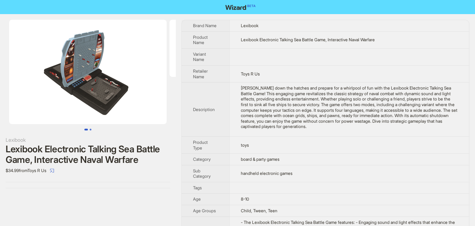
click at [91, 129] on button "Go to slide 2" at bounding box center [91, 129] width 2 height 2
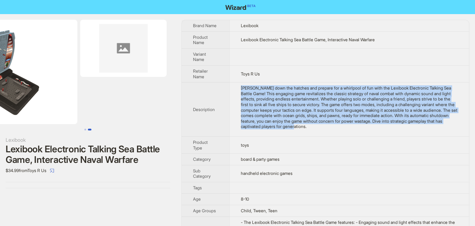
drag, startPoint x: 242, startPoint y: 85, endPoint x: 384, endPoint y: 132, distance: 149.1
click at [384, 132] on td "Batten down the hatches and prepare for a whirlpool of fun with the Lexibook El…" at bounding box center [349, 109] width 240 height 54
copy div "Batten down the hatches and prepare for a whirlpool of fun with the Lexibook El…"
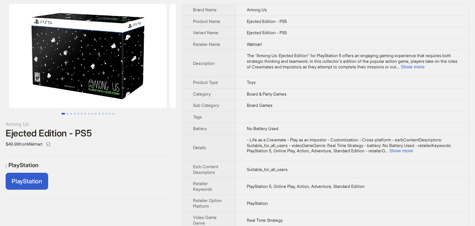
scroll to position [25, 0]
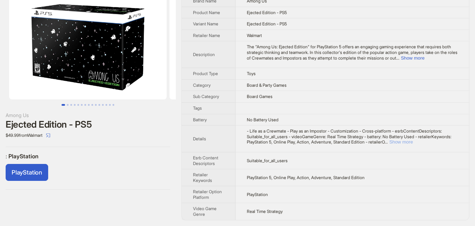
click at [413, 144] on button "Show more" at bounding box center [402, 141] width 24 height 5
click at [77, 104] on button "Go to slide 5" at bounding box center [78, 105] width 2 height 2
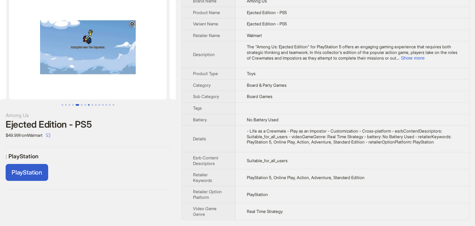
click at [88, 104] on button "Go to slide 8" at bounding box center [89, 105] width 2 height 2
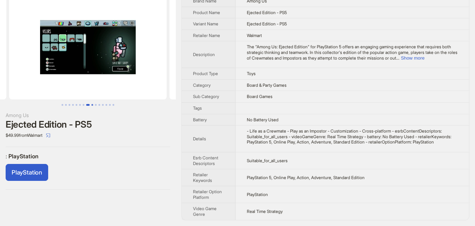
click at [93, 104] on button "Go to slide 9" at bounding box center [92, 105] width 2 height 2
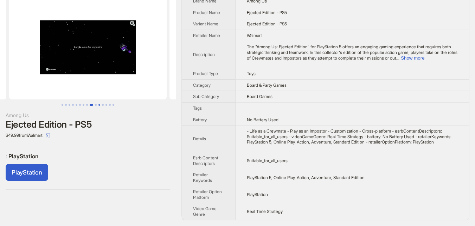
click at [99, 104] on button "Go to slide 11" at bounding box center [100, 105] width 2 height 2
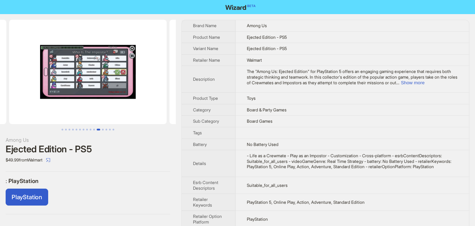
scroll to position [30, 0]
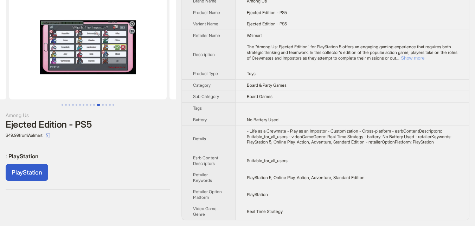
click at [425, 55] on button "Show more" at bounding box center [413, 57] width 24 height 5
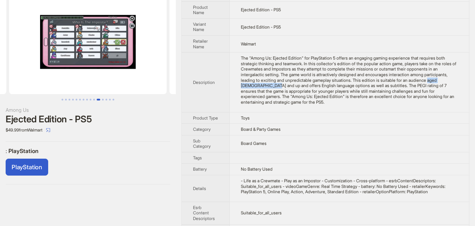
drag, startPoint x: 263, startPoint y: 87, endPoint x: 306, endPoint y: 87, distance: 43.6
click at [306, 87] on div "The "Among Us: Ejected Edition" for PlayStation 5 offers an engaging gaming exp…" at bounding box center [349, 79] width 217 height 49
click at [322, 129] on td "Board & Party Games" at bounding box center [350, 130] width 240 height 12
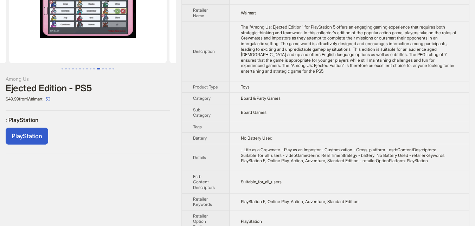
scroll to position [20, 0]
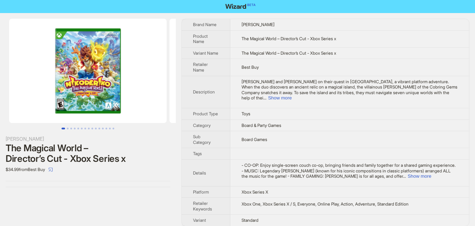
scroll to position [1, 0]
click at [292, 95] on button "Show more" at bounding box center [280, 97] width 24 height 5
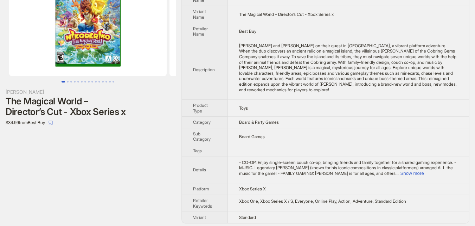
scroll to position [51, 0]
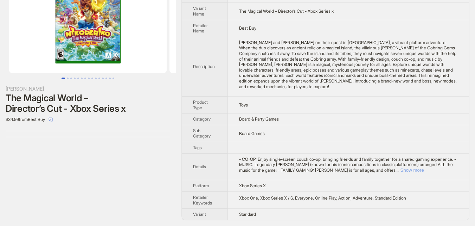
click at [424, 168] on button "Show more" at bounding box center [412, 169] width 24 height 5
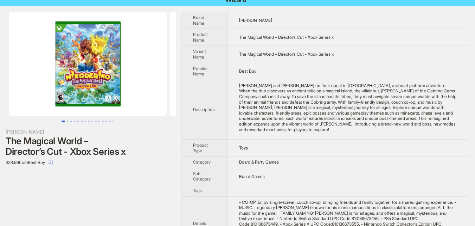
scroll to position [0, 0]
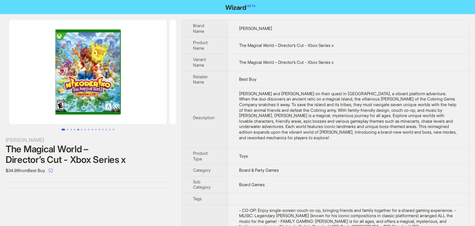
click at [78, 128] on button "Go to slide 5" at bounding box center [78, 129] width 2 height 2
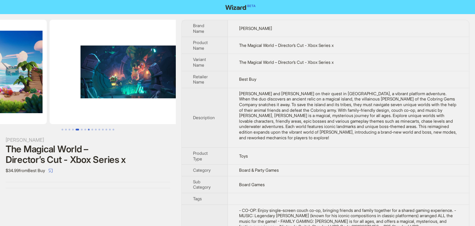
click at [89, 128] on button "Go to slide 8" at bounding box center [89, 129] width 2 height 2
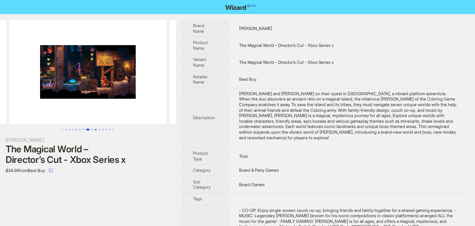
click at [96, 128] on button "Go to slide 10" at bounding box center [96, 129] width 2 height 2
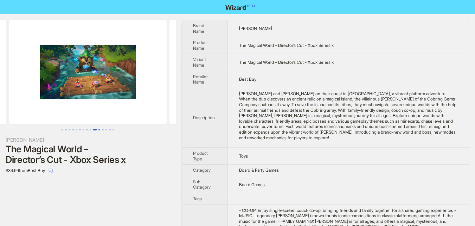
click at [100, 128] on button "Go to slide 11" at bounding box center [100, 129] width 2 height 2
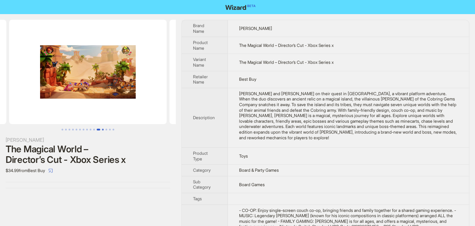
click at [104, 128] on button "Go to slide 12" at bounding box center [103, 129] width 2 height 2
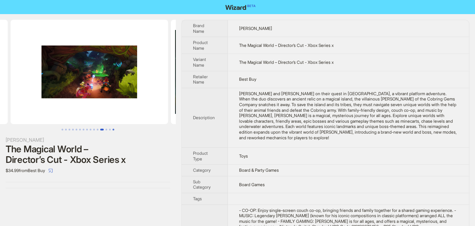
click at [113, 128] on button "Go to slide 15" at bounding box center [114, 129] width 2 height 2
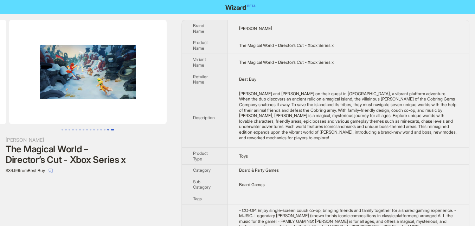
click at [108, 130] on button "Go to slide 14" at bounding box center [108, 129] width 2 height 2
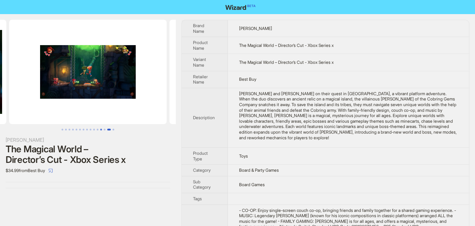
click at [102, 130] on button "Go to slide 12" at bounding box center [101, 129] width 2 height 2
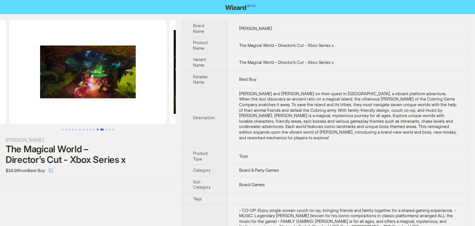
click at [97, 130] on button "Go to slide 11" at bounding box center [98, 129] width 2 height 2
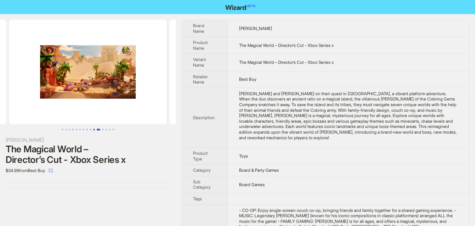
click at [94, 129] on button "Go to slide 10" at bounding box center [94, 129] width 2 height 2
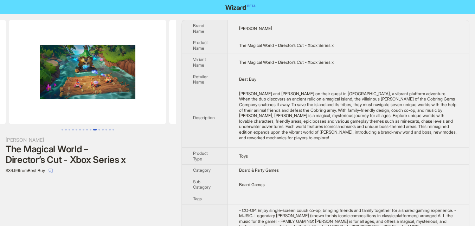
scroll to position [0, 1444]
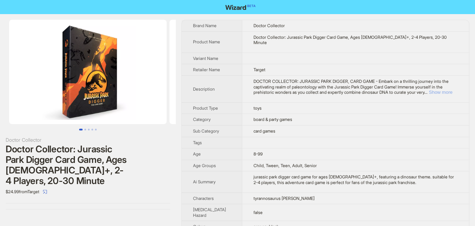
click at [442, 89] on button "Show more" at bounding box center [441, 91] width 24 height 5
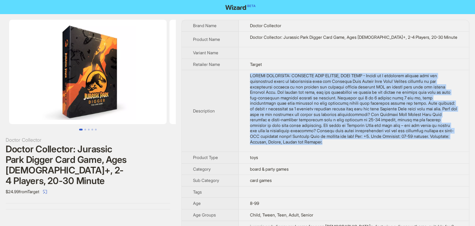
drag, startPoint x: 238, startPoint y: 85, endPoint x: 287, endPoint y: 155, distance: 85.8
click at [287, 152] on td at bounding box center [354, 111] width 230 height 82
copy div "DOCTOR COLLECTOR: JURASSIC PARK DIGGER, CARD GAME - Embark on a thrilling journ…"
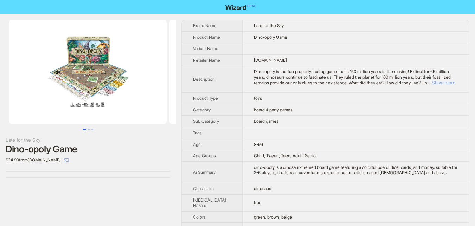
click at [440, 82] on button "Show more" at bounding box center [444, 82] width 24 height 5
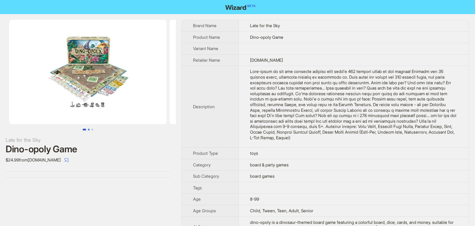
click at [88, 129] on button "Go to slide 2" at bounding box center [89, 129] width 2 height 2
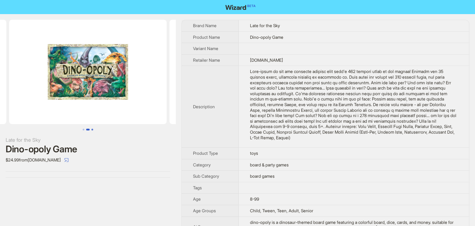
click at [92, 129] on button "Go to slide 3" at bounding box center [92, 129] width 2 height 2
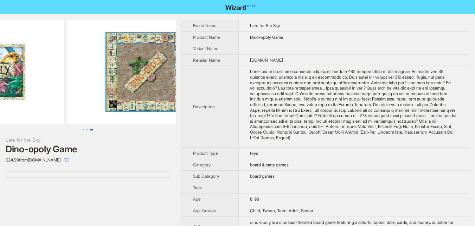
scroll to position [0, 321]
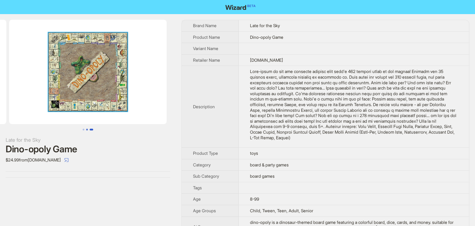
click at [87, 129] on button "Go to slide 2" at bounding box center [87, 129] width 2 height 2
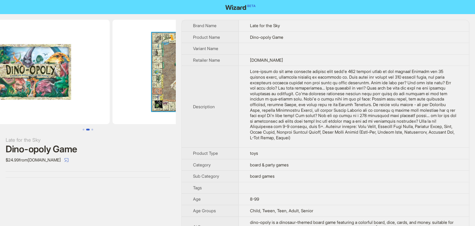
scroll to position [0, 160]
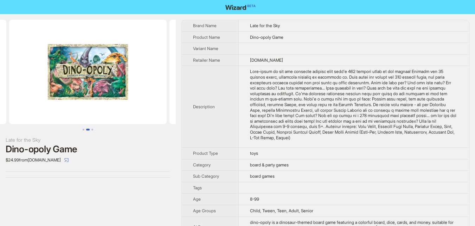
click at [95, 78] on img at bounding box center [88, 72] width 158 height 104
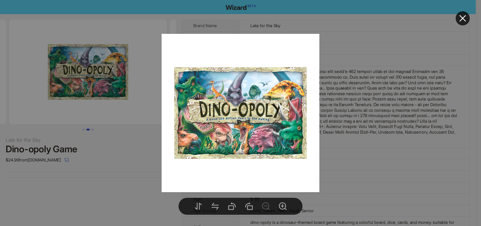
click at [145, 175] on div at bounding box center [240, 113] width 481 height 226
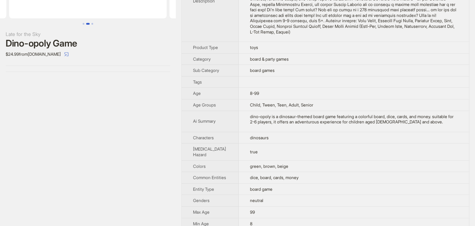
scroll to position [35, 0]
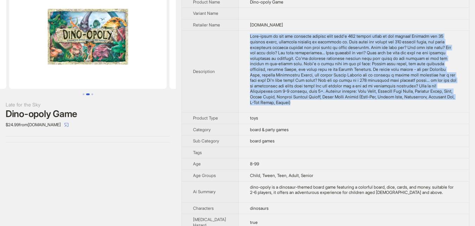
drag, startPoint x: 240, startPoint y: 51, endPoint x: 455, endPoint y: 114, distance: 224.2
click at [455, 112] on td at bounding box center [354, 72] width 230 height 82
copy div "Dino-opoly is the fun property trading game that's 150 million years in the mak…"
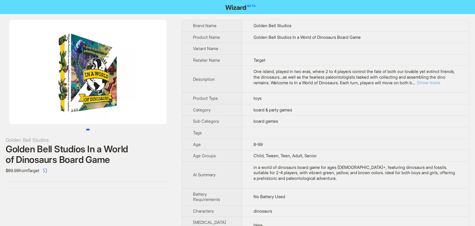
click at [441, 82] on button "Show more" at bounding box center [429, 82] width 24 height 5
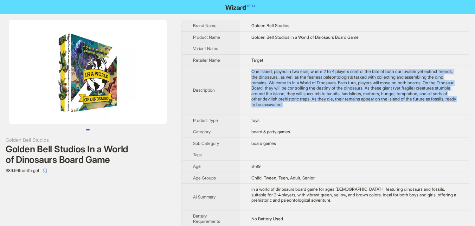
drag, startPoint x: 246, startPoint y: 71, endPoint x: 308, endPoint y: 107, distance: 71.6
click at [308, 107] on td "One island, played in two eras, where 2 to 4 players control the fate of both o…" at bounding box center [354, 90] width 229 height 49
copy div "One island, played in two eras, where 2 to 4 players control the fate of both o…"
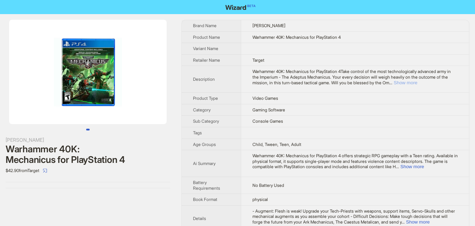
click at [418, 82] on button "Show more" at bounding box center [406, 82] width 24 height 5
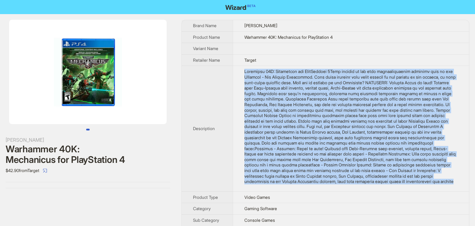
drag, startPoint x: 246, startPoint y: 72, endPoint x: 421, endPoint y: 187, distance: 209.7
click at [421, 184] on div "Warhammer 40K: Mechanicus for PlayStation 4Take control of the most technologic…" at bounding box center [352, 126] width 214 height 115
copy div "Warhammer 40K: Mechanicus for PlayStation 4Take control of the most technologic…"
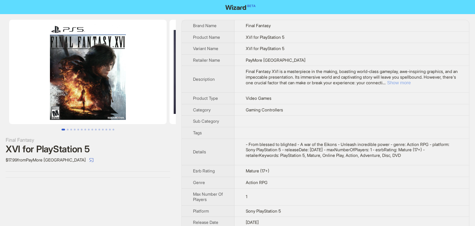
click at [411, 82] on button "Show more" at bounding box center [399, 82] width 24 height 5
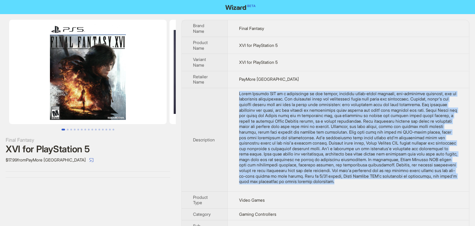
drag, startPoint x: 238, startPoint y: 92, endPoint x: 273, endPoint y: 191, distance: 105.5
click at [273, 191] on td at bounding box center [349, 139] width 242 height 103
copy div "Final Fantasy XVI is a masterpiece in the making, boasting world-class gameplay…"
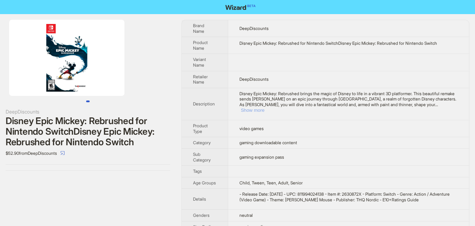
click at [265, 107] on button "Show more" at bounding box center [253, 109] width 24 height 5
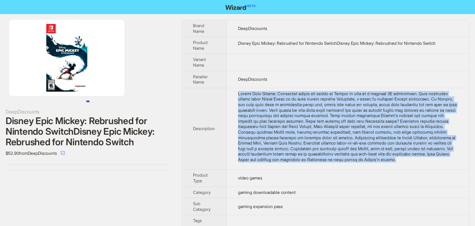
drag, startPoint x: 236, startPoint y: 92, endPoint x: 312, endPoint y: 170, distance: 108.7
click at [312, 169] on td at bounding box center [348, 129] width 242 height 82
copy div "Loremi Dolo Sitame: Consectet adipis eli seddo ei Tempor in utla et d magnaal 9…"
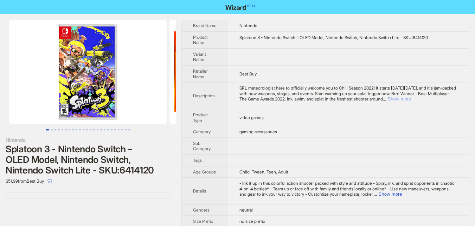
click at [411, 99] on button "Show more" at bounding box center [400, 98] width 24 height 5
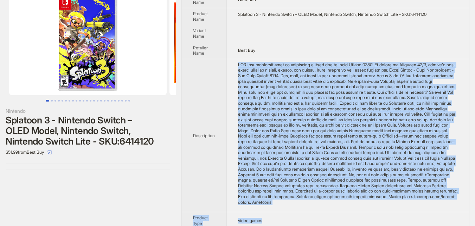
scroll to position [33, 0]
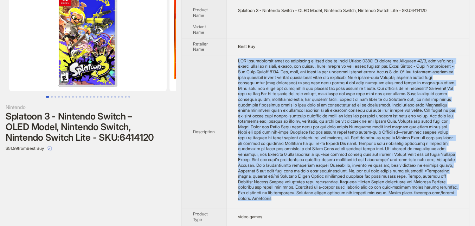
drag, startPoint x: 238, startPoint y: 93, endPoint x: 404, endPoint y: 202, distance: 198.7
click at [404, 202] on td at bounding box center [348, 131] width 243 height 153
copy div "SRL meteorologist here to officially welcome you to Chill Season 2022! It start…"
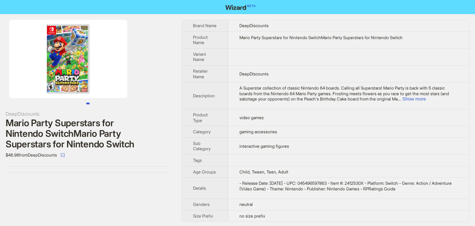
scroll to position [1, 0]
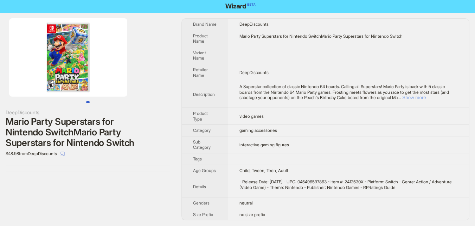
click at [426, 98] on button "Show more" at bounding box center [415, 97] width 24 height 5
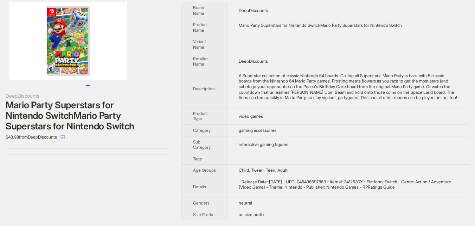
scroll to position [0, 0]
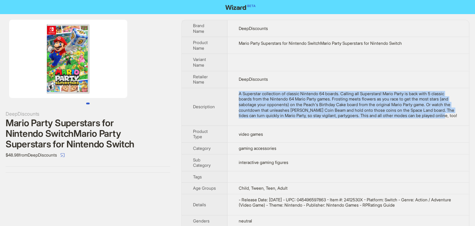
drag, startPoint x: 236, startPoint y: 93, endPoint x: 308, endPoint y: 125, distance: 78.4
click at [308, 125] on td "A Superstar collection of classic Nintendo 64 boards. Calling all Superstars! M…" at bounding box center [349, 107] width 242 height 38
copy div "A Superstar collection of classic Nintendo 64 boards. Calling all Superstars! M…"
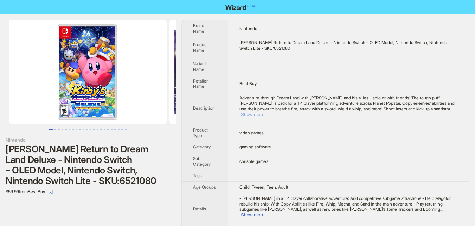
click at [265, 112] on button "Show more" at bounding box center [253, 114] width 24 height 5
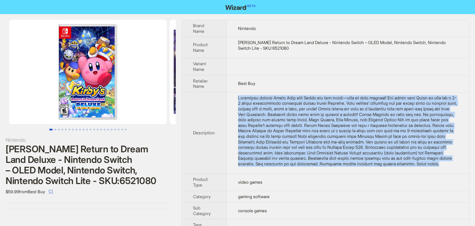
drag, startPoint x: 235, startPoint y: 98, endPoint x: 383, endPoint y: 171, distance: 164.9
click at [384, 173] on td at bounding box center [348, 133] width 242 height 82
copy div "Adventure through Dream Land with Kirby and his allies—solo or with friends! Th…"
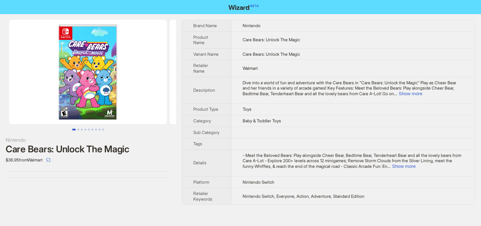
click at [103, 90] on img at bounding box center [88, 72] width 158 height 104
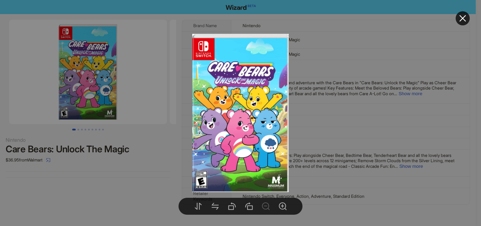
click at [103, 179] on div at bounding box center [240, 113] width 481 height 226
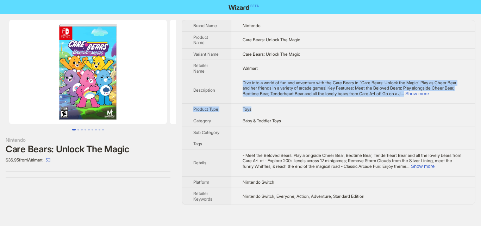
drag, startPoint x: 242, startPoint y: 82, endPoint x: 281, endPoint y: 103, distance: 44.4
click at [281, 103] on td "Dive into a world of fun and adventure with the Care Bears in "Care Bears: Unlo…" at bounding box center [353, 90] width 244 height 27
click at [319, 96] on div "Dive into a world of fun and adventure with the Care Bears in "Care Bears: Unlo…" at bounding box center [352, 88] width 221 height 17
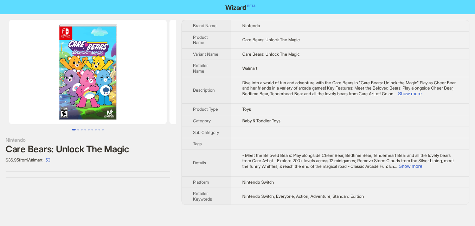
drag, startPoint x: 276, startPoint y: 95, endPoint x: 241, endPoint y: 87, distance: 36.1
click at [241, 88] on td "Dive into a world of fun and adventure with the Care Bears in "Care Bears: Unlo…" at bounding box center [350, 90] width 239 height 27
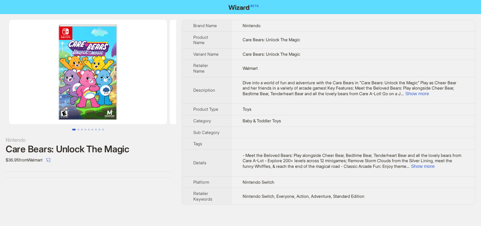
drag, startPoint x: 242, startPoint y: 79, endPoint x: 278, endPoint y: 96, distance: 39.7
click at [281, 97] on td "Dive into a world of fun and adventure with the Care Bears in "Care Bears: Unlo…" at bounding box center [353, 90] width 244 height 27
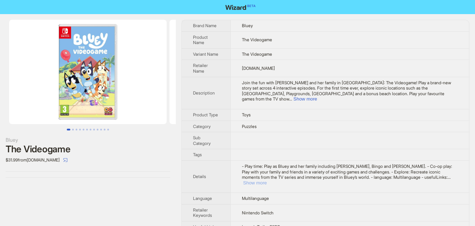
click at [267, 180] on button "Show more" at bounding box center [256, 182] width 24 height 5
click at [329, 99] on button "Show more" at bounding box center [318, 98] width 24 height 5
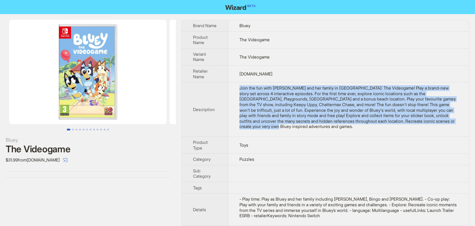
drag, startPoint x: 238, startPoint y: 90, endPoint x: 338, endPoint y: 133, distance: 109.1
click at [338, 133] on td "Join the fun with [PERSON_NAME] and her family in [GEOGRAPHIC_DATA]: The Videog…" at bounding box center [348, 109] width 241 height 54
copy div "Join the fun with [PERSON_NAME] and her family in [GEOGRAPHIC_DATA]: The Videog…"
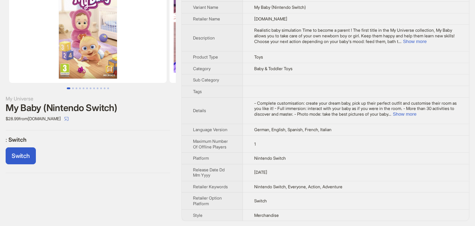
scroll to position [42, 0]
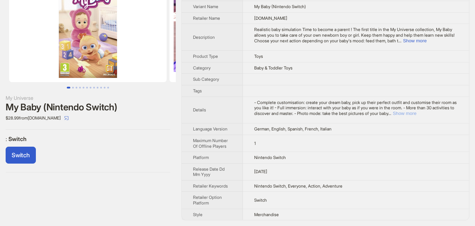
click at [417, 111] on button "Show more" at bounding box center [405, 112] width 24 height 5
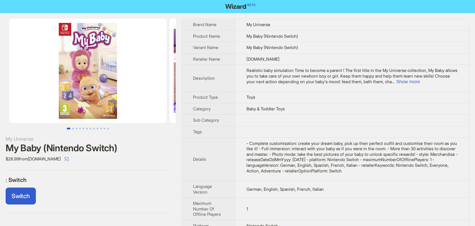
scroll to position [0, 0]
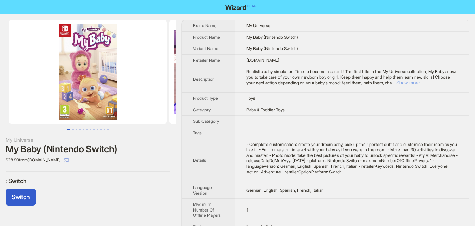
click at [420, 82] on button "Show more" at bounding box center [409, 82] width 24 height 5
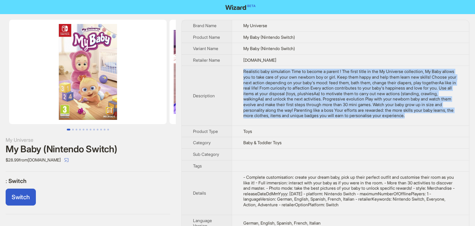
drag, startPoint x: 243, startPoint y: 78, endPoint x: 287, endPoint y: 131, distance: 68.7
click at [287, 125] on td "Realistic baby simulation Time to become a parent ! The first title in the My U…" at bounding box center [351, 95] width 238 height 59
copy div "Realistic baby simulation Time to become a parent ! The first title in the My U…"
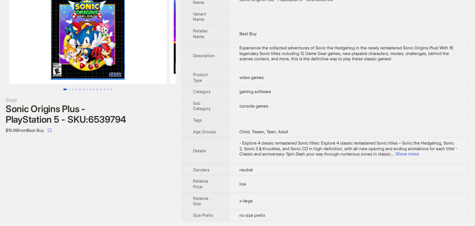
scroll to position [41, 0]
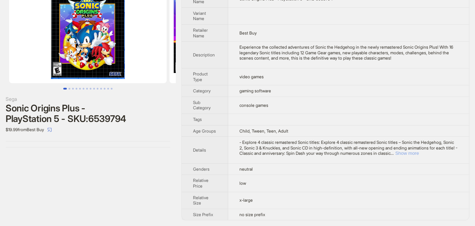
click at [419, 152] on button "Show more" at bounding box center [408, 152] width 24 height 5
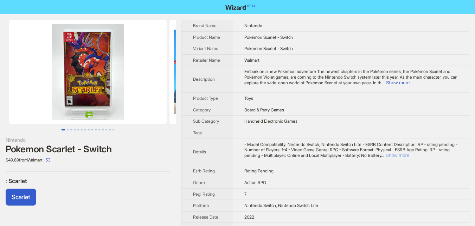
click at [410, 156] on button "Show more" at bounding box center [398, 154] width 24 height 5
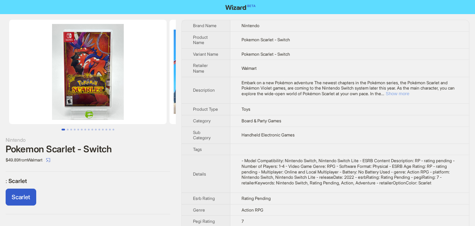
click at [410, 96] on button "Show more" at bounding box center [398, 93] width 24 height 5
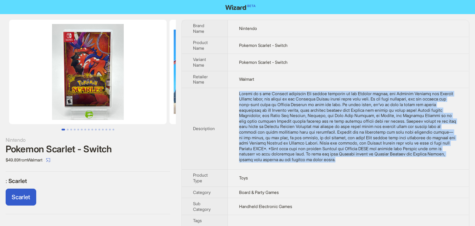
drag, startPoint x: 236, startPoint y: 93, endPoint x: 283, endPoint y: 166, distance: 86.8
click at [283, 166] on td at bounding box center [348, 129] width 241 height 82
copy div "Loremi do s ame Consect adipiscin Eli seddoe temporin ut lab Etdolor magnaa, en…"
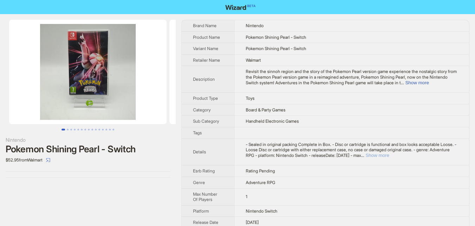
click at [390, 154] on button "Show more" at bounding box center [378, 154] width 24 height 5
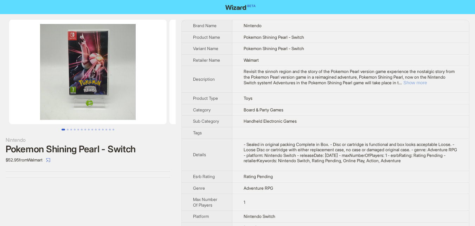
click at [427, 82] on button "Show more" at bounding box center [416, 82] width 24 height 5
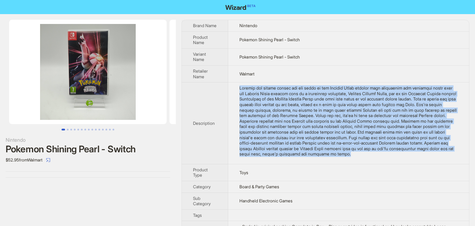
drag, startPoint x: 237, startPoint y: 90, endPoint x: 340, endPoint y: 167, distance: 129.0
click at [340, 164] on td at bounding box center [348, 123] width 241 height 82
copy div "Revisit the sinnoh region and the story of the Pokemon Pearl version game exper…"
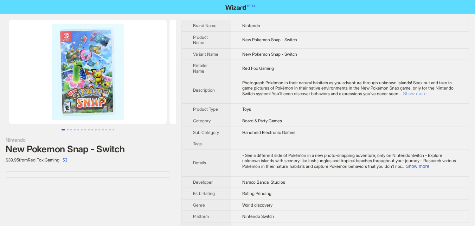
click at [427, 91] on button "Show more" at bounding box center [415, 93] width 24 height 5
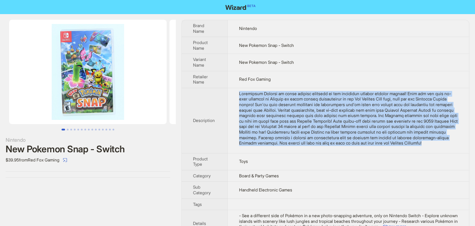
drag, startPoint x: 241, startPoint y: 92, endPoint x: 410, endPoint y: 150, distance: 178.7
click at [410, 146] on div "Photograph Pokémon in their natural habitats as you adventure through unknown i…" at bounding box center [348, 118] width 219 height 55
copy div "Loremipsum Dolorsi am conse adipisc elitsedd ei tem incididun utlabor etdolor m…"
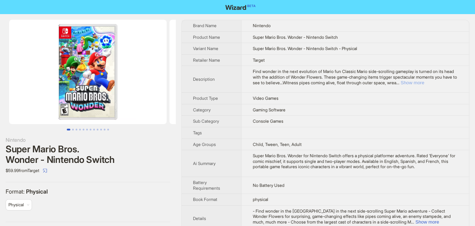
drag, startPoint x: 444, startPoint y: 81, endPoint x: 381, endPoint y: 81, distance: 62.3
click at [425, 82] on button "Show more" at bounding box center [413, 82] width 24 height 5
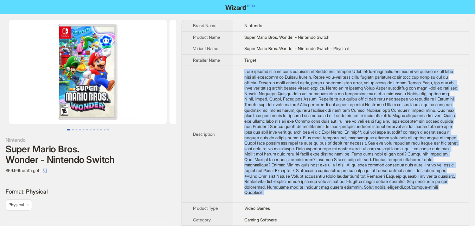
drag, startPoint x: 245, startPoint y: 69, endPoint x: 330, endPoint y: 201, distance: 156.9
click at [330, 201] on td at bounding box center [351, 134] width 236 height 137
copy div "Find wonder in the next evolution of Mario fun Classic Mario side-scrolling gam…"
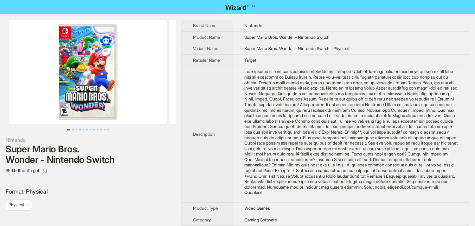
click at [141, 183] on div "Nintendo Super Mario Bros. Wonder - Nintendo Switch $59.99 from Target Format :…" at bounding box center [88, 120] width 176 height 213
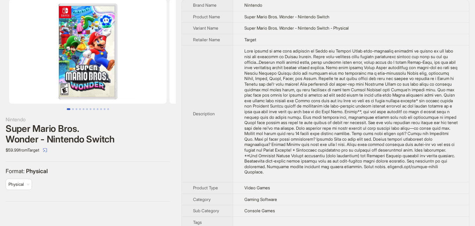
scroll to position [70, 0]
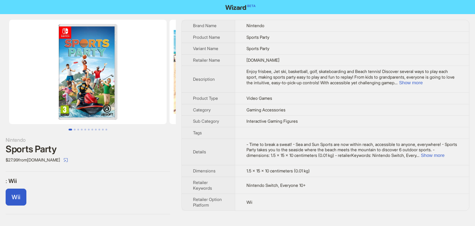
scroll to position [1, 0]
click at [399, 84] on button "Show more" at bounding box center [411, 82] width 24 height 5
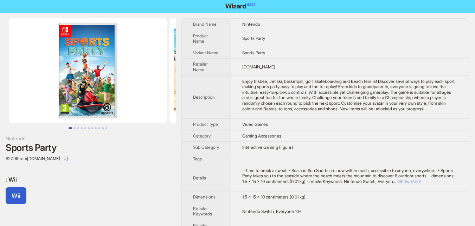
click at [422, 184] on button "Show more" at bounding box center [410, 180] width 24 height 5
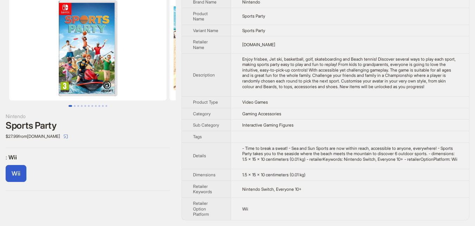
scroll to position [40, 0]
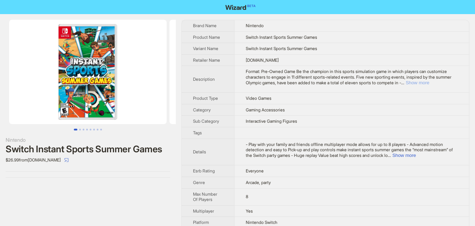
click at [430, 83] on button "Show more" at bounding box center [418, 82] width 24 height 5
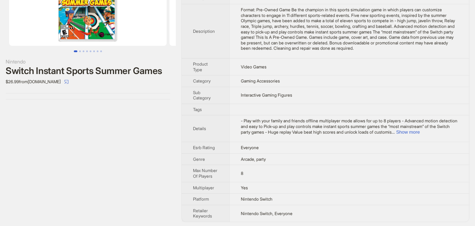
scroll to position [80, 0]
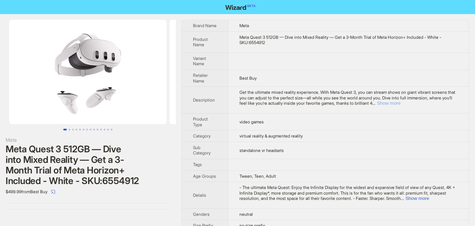
click at [401, 101] on button "Show more" at bounding box center [389, 102] width 24 height 5
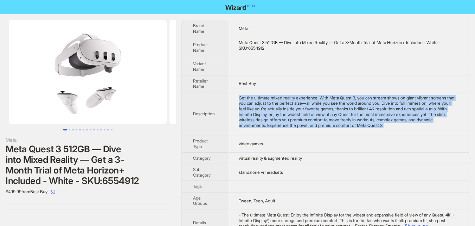
drag, startPoint x: 238, startPoint y: 96, endPoint x: 436, endPoint y: 126, distance: 200.0
click at [436, 126] on td "Get the ultimate mixed reality experience. With Meta Quest 3, you can stream sh…" at bounding box center [348, 113] width 242 height 43
copy div "Get the ultimate mixed reality experience. With Meta Quest 3, you can stream sh…"
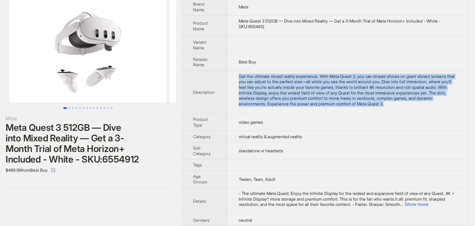
scroll to position [33, 0]
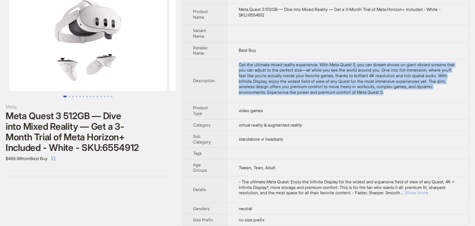
click at [429, 190] on button "Show more" at bounding box center [417, 192] width 24 height 5
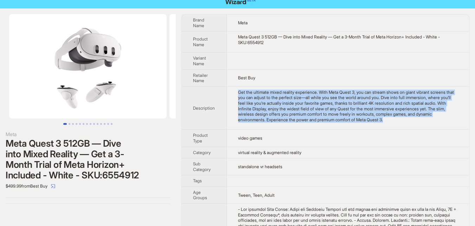
scroll to position [5, 0]
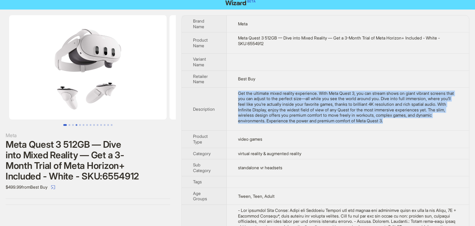
click at [76, 125] on button "Go to slide 4" at bounding box center [77, 125] width 2 height 2
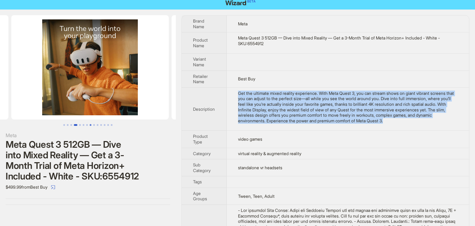
click at [90, 124] on button "Go to slide 8" at bounding box center [91, 125] width 2 height 2
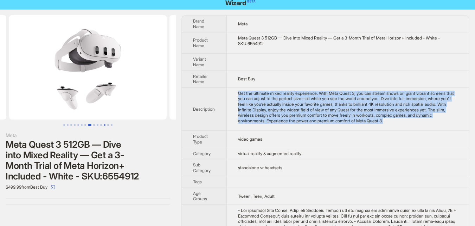
click at [104, 125] on button "Go to slide 12" at bounding box center [105, 125] width 2 height 2
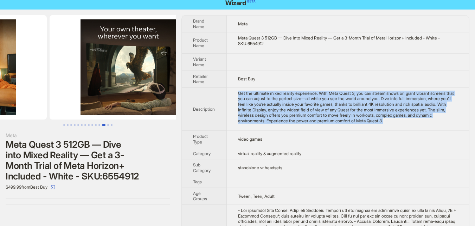
scroll to position [0, 1728]
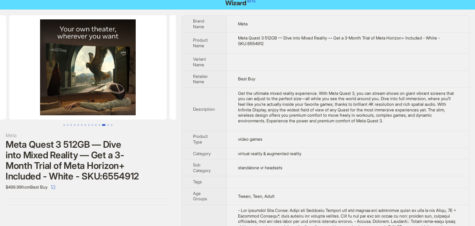
click at [114, 126] on div "Meta Meta Quest 3 512GB — Dive into Mixed Reality — Get a 3-Month Trial of Meta…" at bounding box center [88, 110] width 176 height 201
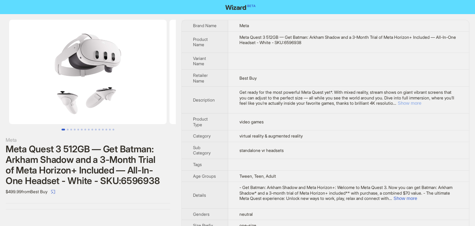
click at [422, 105] on button "Show more" at bounding box center [410, 102] width 24 height 5
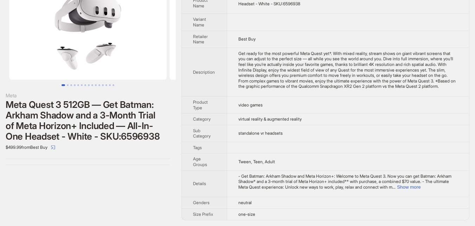
scroll to position [50, 0]
click at [421, 186] on button "Show more" at bounding box center [409, 186] width 24 height 5
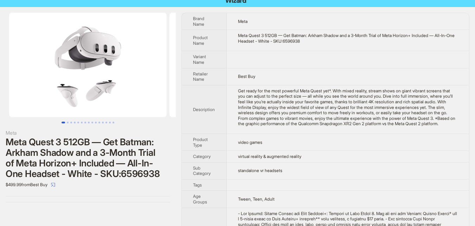
scroll to position [0, 0]
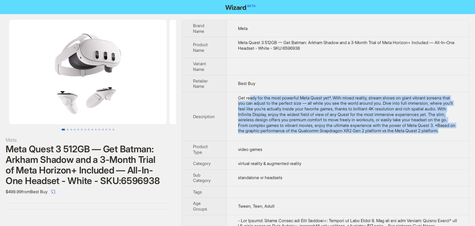
drag, startPoint x: 282, startPoint y: 105, endPoint x: 339, endPoint y: 139, distance: 65.5
click at [339, 133] on div "Get ready for the most powerful Meta Quest yet*. With mixed reality, stream sho…" at bounding box center [348, 114] width 220 height 38
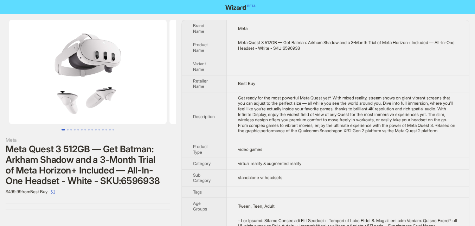
click at [230, 97] on td "Get ready for the most powerful Meta Quest yet*. With mixed reality, stream sho…" at bounding box center [348, 116] width 242 height 49
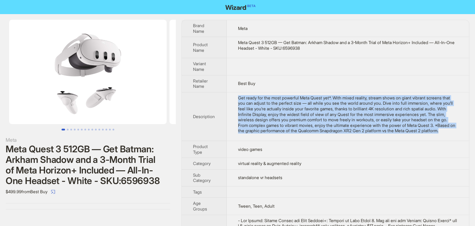
drag, startPoint x: 230, startPoint y: 95, endPoint x: 329, endPoint y: 141, distance: 109.1
click at [329, 140] on td "Get ready for the most powerful Meta Quest yet*. With mixed reality, stream sho…" at bounding box center [348, 116] width 242 height 49
copy div "Get ready for the most powerful Meta Quest yet*. With mixed reality, stream sho…"
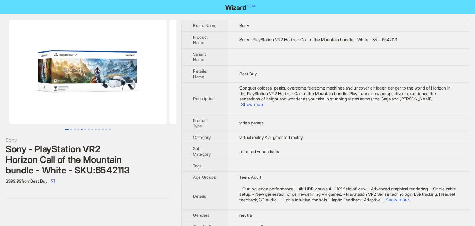
click at [81, 130] on button "Go to slide 5" at bounding box center [82, 129] width 2 height 2
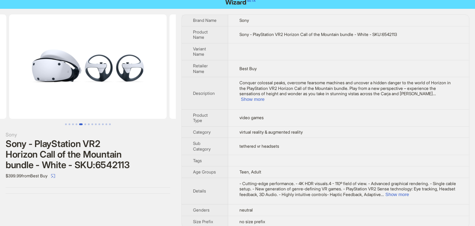
scroll to position [7, 0]
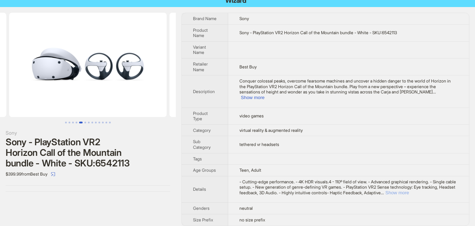
click at [409, 190] on button "Show more" at bounding box center [398, 192] width 24 height 5
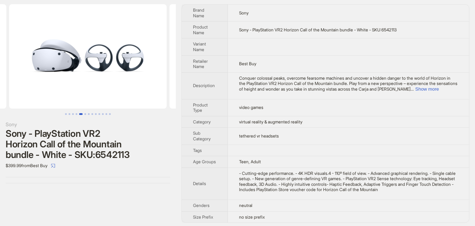
scroll to position [18, 0]
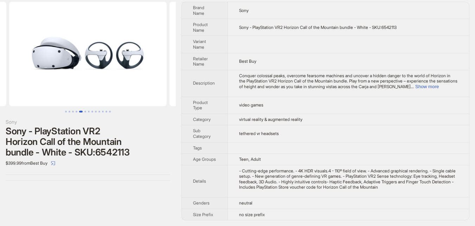
click at [450, 89] on div "Conquer colossal peaks, overcome fearsome machines and uncover a hidden danger …" at bounding box center [348, 81] width 219 height 17
click at [439, 87] on button "Show more" at bounding box center [428, 86] width 24 height 5
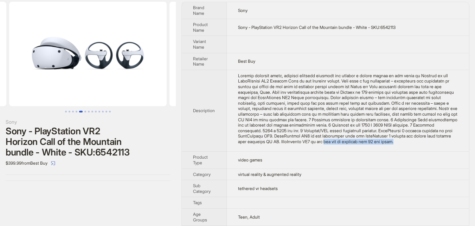
drag, startPoint x: 235, startPoint y: 146, endPoint x: 319, endPoint y: 148, distance: 83.4
click at [319, 148] on td at bounding box center [348, 111] width 242 height 82
click at [322, 144] on div "Conquer colossal peaks, overcome fearsome machines and uncover a hidden danger …" at bounding box center [348, 108] width 220 height 71
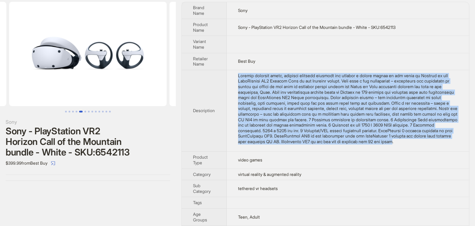
drag, startPoint x: 236, startPoint y: 75, endPoint x: 312, endPoint y: 137, distance: 97.7
click at [311, 146] on td at bounding box center [348, 111] width 242 height 82
copy div "Conquer colossal peaks, overcome fearsome machines and uncover a hidden danger …"
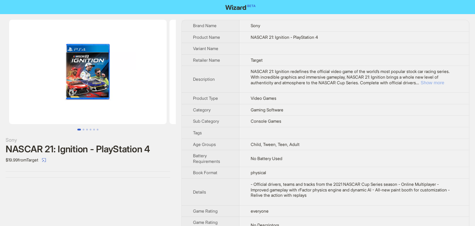
click at [444, 82] on button "Show more" at bounding box center [433, 82] width 24 height 5
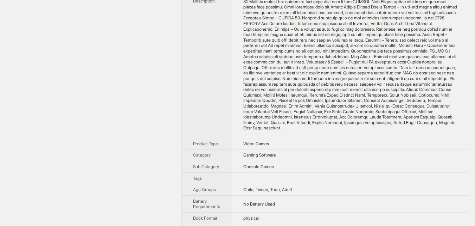
scroll to position [106, 0]
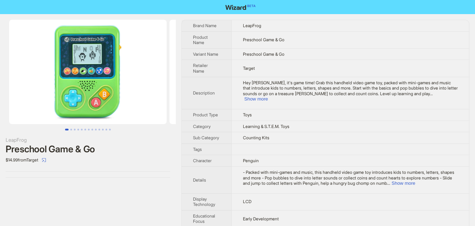
click at [68, 122] on img at bounding box center [88, 72] width 158 height 104
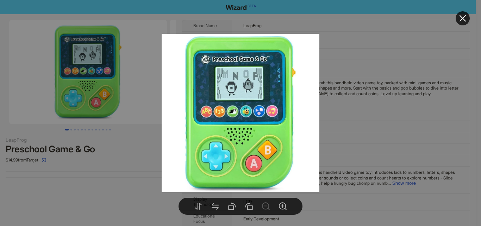
click at [94, 145] on div at bounding box center [240, 113] width 481 height 226
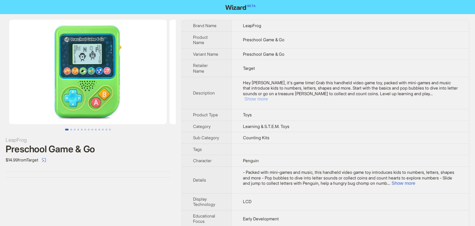
click at [268, 96] on button "Show more" at bounding box center [257, 98] width 24 height 5
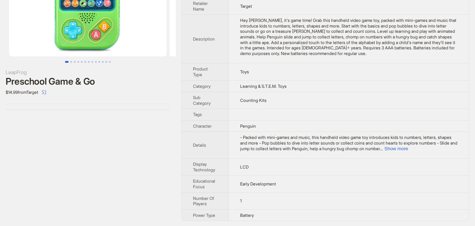
scroll to position [68, 0]
click at [408, 148] on button "Show more" at bounding box center [397, 147] width 24 height 5
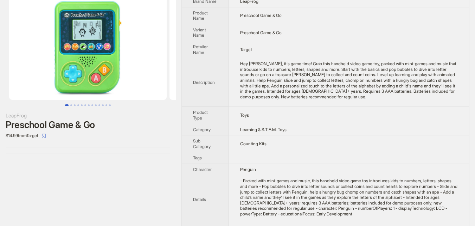
scroll to position [20, 0]
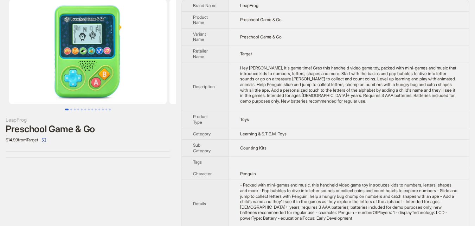
click at [91, 53] on img at bounding box center [88, 52] width 158 height 104
click at [95, 33] on img at bounding box center [88, 52] width 158 height 104
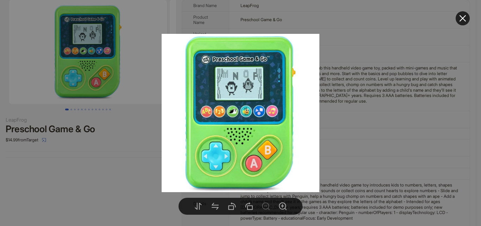
click at [372, 128] on div at bounding box center [240, 113] width 481 height 226
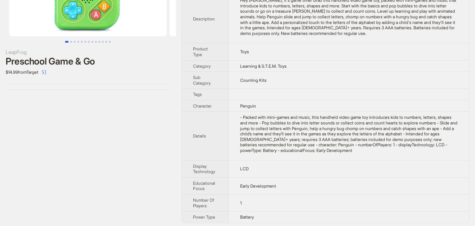
scroll to position [90, 0]
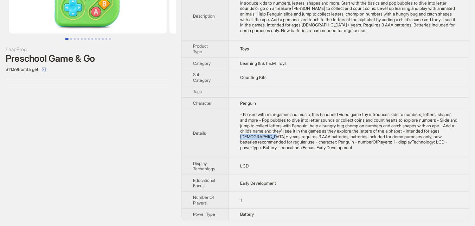
drag, startPoint x: 299, startPoint y: 136, endPoint x: 328, endPoint y: 136, distance: 28.2
click at [328, 136] on div "- Packed with mini-games and music, this handheld video game toy introduces kid…" at bounding box center [349, 131] width 218 height 38
click at [352, 176] on td "Early Development" at bounding box center [349, 182] width 240 height 17
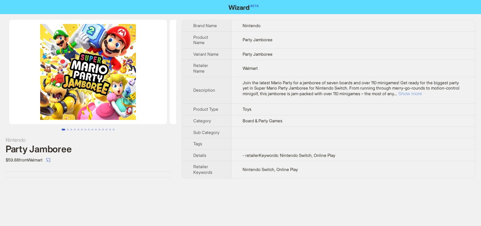
click at [422, 91] on button "Show more" at bounding box center [410, 93] width 24 height 5
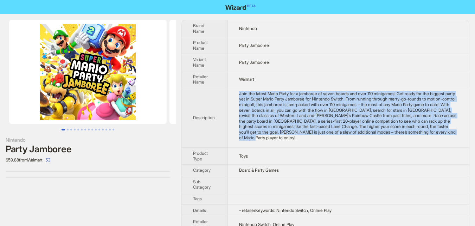
drag, startPoint x: 235, startPoint y: 92, endPoint x: 329, endPoint y: 142, distance: 106.7
click at [329, 142] on td "Join the latest Mario Party for a jamboree of seven boards and over 110 minigam…" at bounding box center [348, 117] width 241 height 59
copy div "Join the latest Mario Party for a jamboree of seven boards and over 110 minigam…"
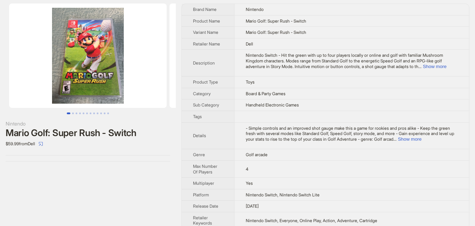
scroll to position [25, 0]
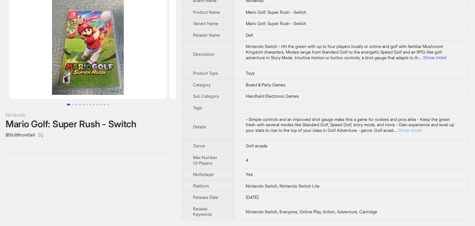
click at [422, 127] on button "Show more" at bounding box center [410, 129] width 24 height 5
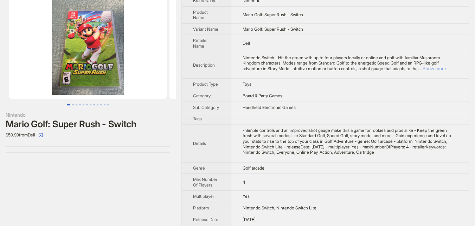
click at [445, 66] on button "Show more" at bounding box center [435, 68] width 24 height 5
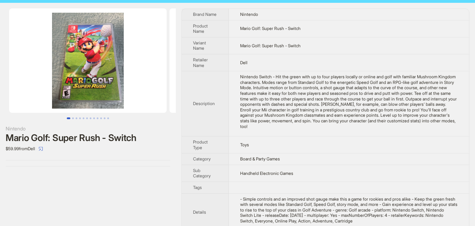
scroll to position [0, 0]
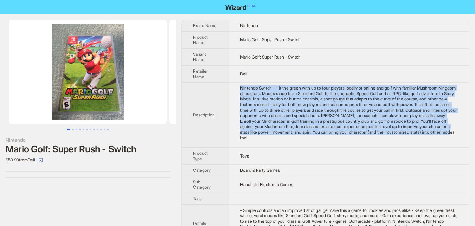
drag, startPoint x: 239, startPoint y: 89, endPoint x: 333, endPoint y: 135, distance: 104.8
click at [335, 144] on td "Nintendo Switch - Hit the green with up to four players locally or online and g…" at bounding box center [349, 114] width 240 height 65
copy div "Nintendo Switch - Hit the green with up to four players locally or online and g…"
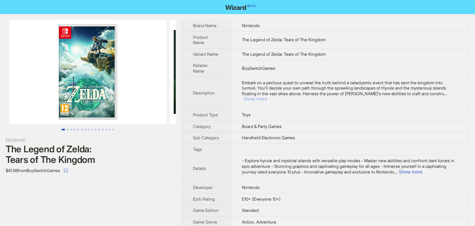
click at [267, 96] on button "Show more" at bounding box center [256, 98] width 24 height 5
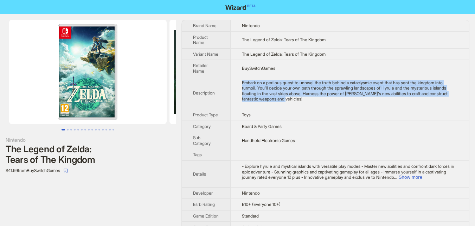
drag, startPoint x: 239, startPoint y: 89, endPoint x: 309, endPoint y: 104, distance: 71.2
click at [309, 104] on td "Embark on a perilous quest to unravel the truth behind a cataclysmic event that…" at bounding box center [349, 93] width 239 height 32
copy div "Embark on a perilous quest to unravel the truth behind a cataclysmic event that…"
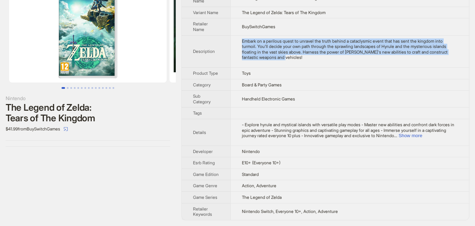
scroll to position [47, 0]
click at [423, 135] on button "Show more" at bounding box center [411, 135] width 24 height 5
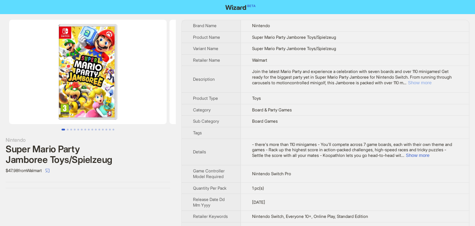
click at [432, 81] on button "Show more" at bounding box center [420, 82] width 24 height 5
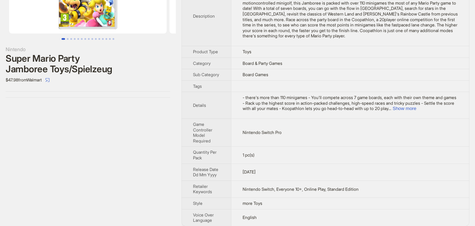
scroll to position [96, 0]
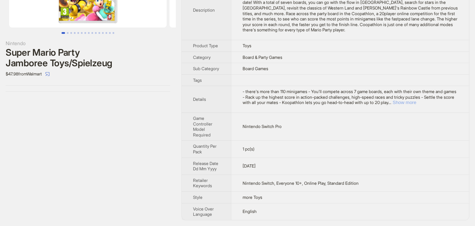
click at [417, 102] on button "Show more" at bounding box center [405, 102] width 24 height 5
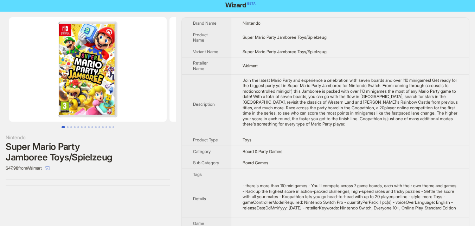
scroll to position [0, 0]
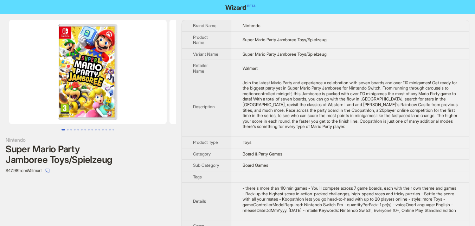
click at [83, 88] on img at bounding box center [88, 72] width 158 height 104
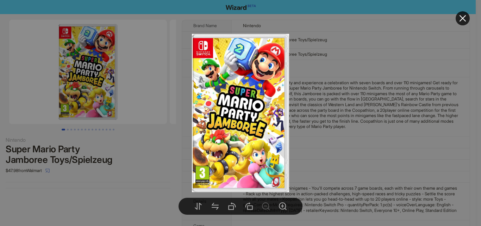
click at [136, 158] on div at bounding box center [240, 113] width 481 height 226
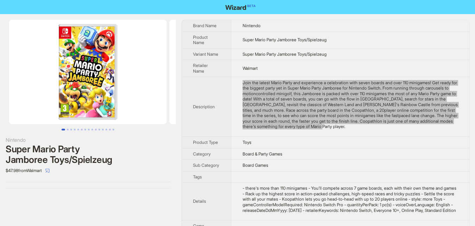
drag, startPoint x: 244, startPoint y: 82, endPoint x: 459, endPoint y: 128, distance: 219.7
click at [459, 128] on td "Join the latest Mario Party and experience a celebration with seven boards and …" at bounding box center [350, 106] width 238 height 59
copy div "Join the latest Mario Party and experience a celebration with seven boards and …"
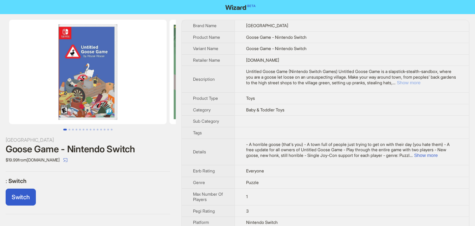
click at [421, 81] on button "Show more" at bounding box center [409, 82] width 24 height 5
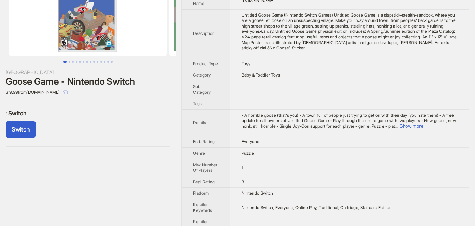
scroll to position [70, 0]
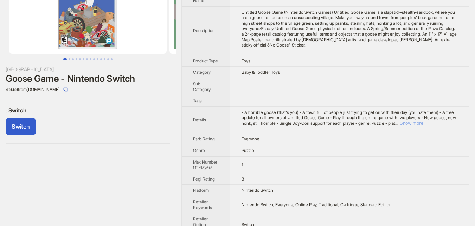
click at [424, 126] on button "Show more" at bounding box center [412, 122] width 24 height 5
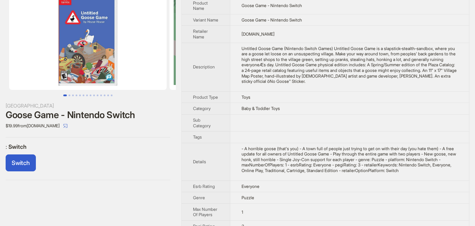
scroll to position [0, 0]
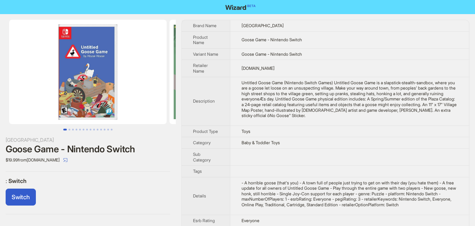
drag, startPoint x: 243, startPoint y: 89, endPoint x: 367, endPoint y: 125, distance: 129.7
click at [367, 125] on td "Untitled Goose Game (Nintendo Switch Games) Untitled Goose Game is a slapstick-…" at bounding box center [349, 101] width 239 height 49
copy div "Untitled Goose Game (Nintendo Switch Games) Untitled Goose Game is a slapstick-…"
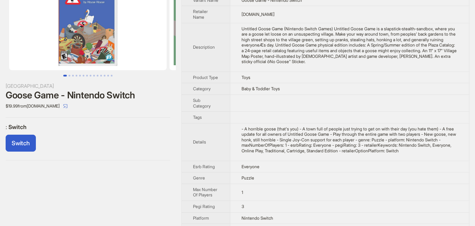
scroll to position [43, 0]
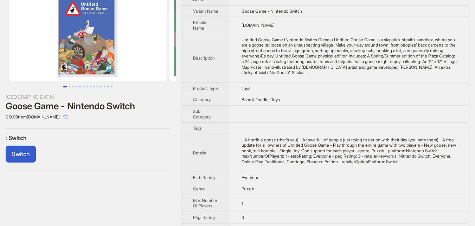
click at [154, 151] on div "Switch" at bounding box center [88, 155] width 165 height 20
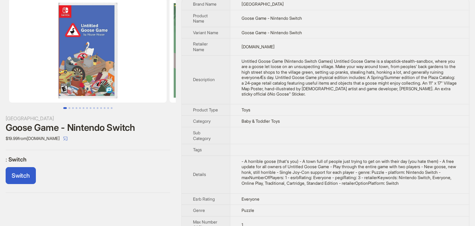
scroll to position [0, 0]
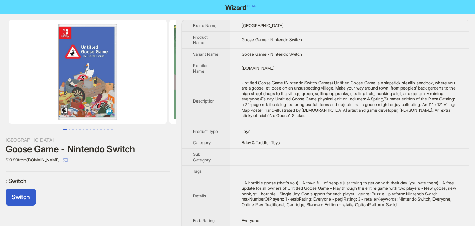
click at [89, 87] on img at bounding box center [88, 72] width 158 height 104
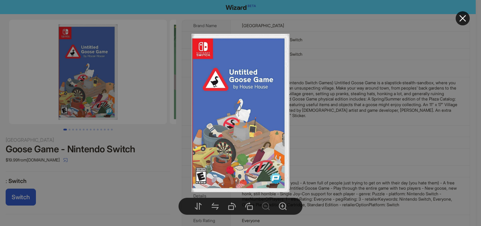
click at [110, 187] on div at bounding box center [240, 113] width 481 height 226
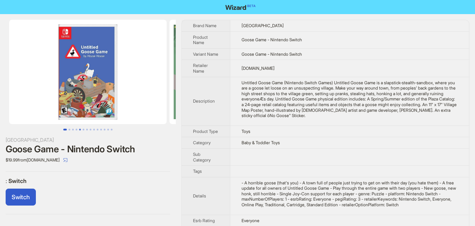
click at [80, 128] on button "Go to slide 5" at bounding box center [80, 129] width 2 height 2
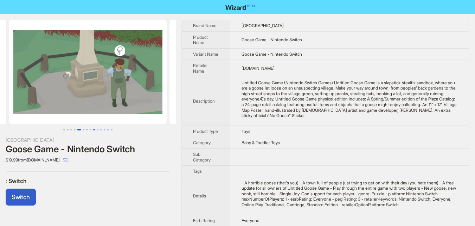
click at [93, 130] on button "Go to slide 9" at bounding box center [94, 129] width 2 height 2
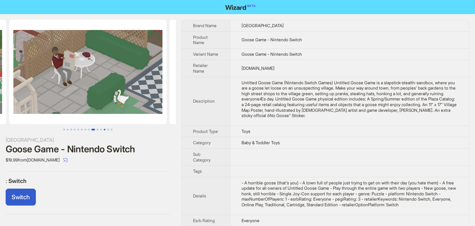
click at [104, 129] on button "Go to slide 12" at bounding box center [105, 129] width 2 height 2
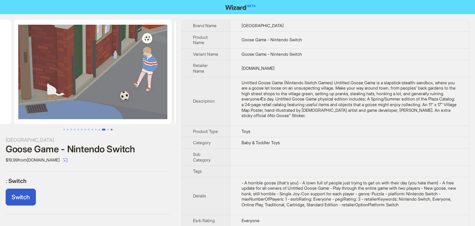
click at [112, 129] on button "Go to slide 14" at bounding box center [112, 129] width 2 height 2
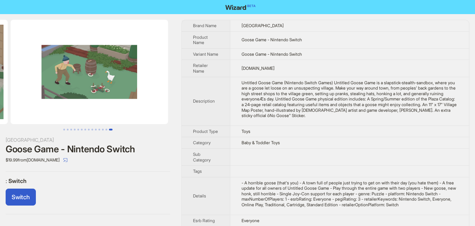
scroll to position [0, 2086]
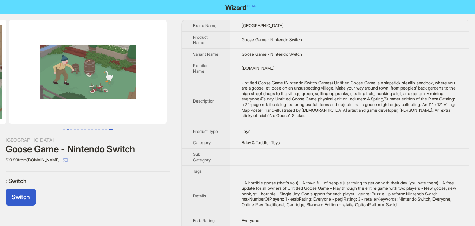
click at [69, 130] on button "Go to slide 2" at bounding box center [68, 129] width 2 height 2
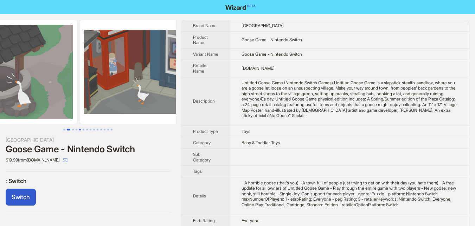
click at [79, 129] on button "Go to slide 5" at bounding box center [80, 129] width 2 height 2
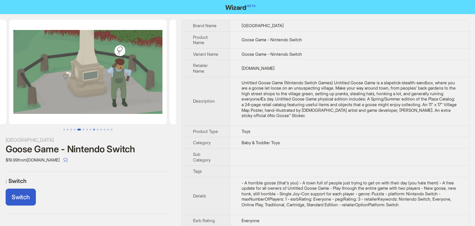
click at [93, 130] on button "Go to slide 9" at bounding box center [94, 129] width 2 height 2
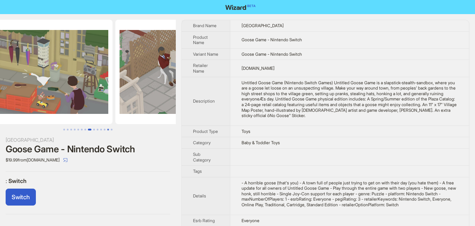
click at [107, 130] on button "Go to slide 13" at bounding box center [108, 129] width 2 height 2
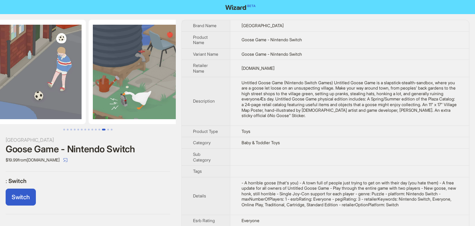
click at [119, 130] on div "House House Goose Game - Nintendo Switch $19.99 from XboxOne-HQ.Com : Switch Sw…" at bounding box center [88, 117] width 176 height 206
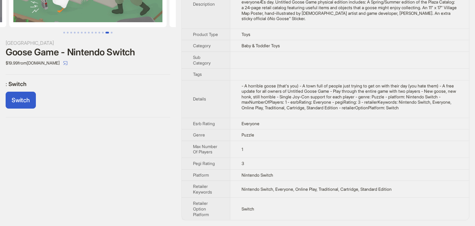
scroll to position [106, 0]
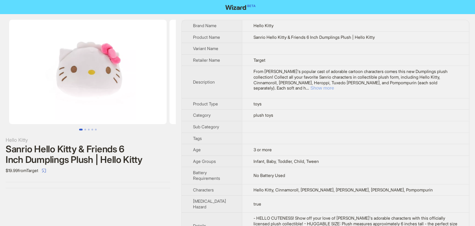
click at [334, 85] on button "Show more" at bounding box center [323, 87] width 24 height 5
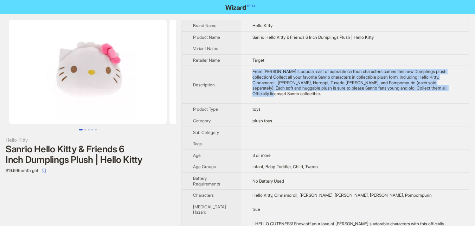
drag, startPoint x: 241, startPoint y: 72, endPoint x: 436, endPoint y: 92, distance: 196.3
click at [436, 92] on td "From Sanrio's popular cast of adorable cartoon characters comes this new Dumpli…" at bounding box center [355, 85] width 228 height 38
copy div "From Sanrio's popular cast of adorable cartoon characters comes this new Dumpli…"
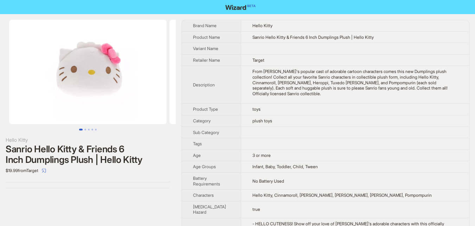
click at [153, 191] on div "Hello Kitty Sanrio Hello Kitty & Friends 6 Inch Dumplings Plush | Hello Kitty $…" at bounding box center [88, 103] width 176 height 179
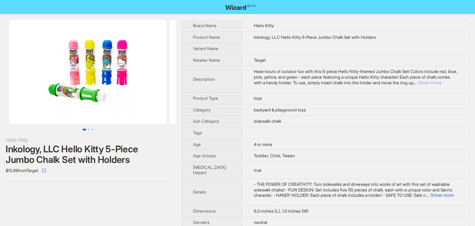
click at [442, 83] on button "Show more" at bounding box center [430, 82] width 24 height 5
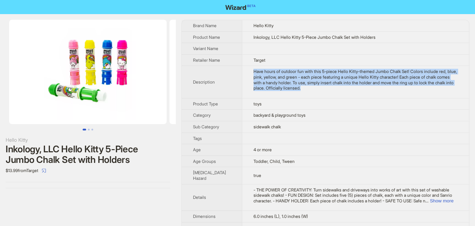
drag, startPoint x: 246, startPoint y: 71, endPoint x: 317, endPoint y: 92, distance: 74.2
click at [317, 92] on td "Have hours of outdoor fun with this 5-piece Hello Kitty-themed Jumbo Chalk Set!…" at bounding box center [355, 82] width 227 height 32
copy div "Have hours of outdoor fun with this 5-piece Hello Kitty-themed Jumbo Chalk Set!…"
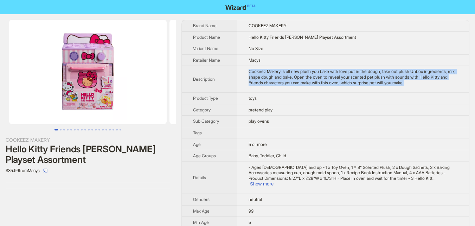
drag, startPoint x: 248, startPoint y: 74, endPoint x: 445, endPoint y: 86, distance: 197.8
click at [445, 86] on td "Cookeez Makery is all new plush you bake with love put in the dough, take out p…" at bounding box center [353, 79] width 232 height 27
copy div "Cookeez Makery is all new plush you bake with love put in the dough, take out p…"
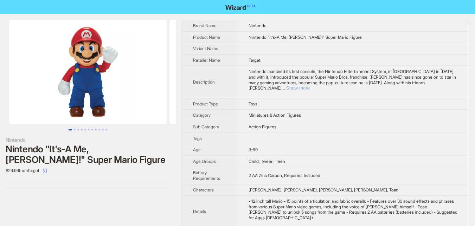
click at [310, 85] on button "Show more" at bounding box center [298, 87] width 24 height 5
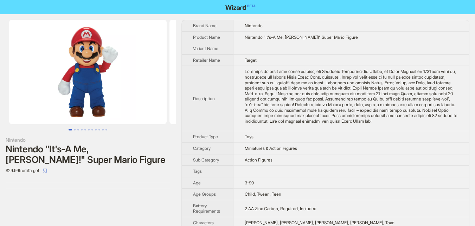
click at [246, 74] on div "Nintendo launched its first console, the Nintendo Entertainment System, in Nort…" at bounding box center [351, 96] width 213 height 55
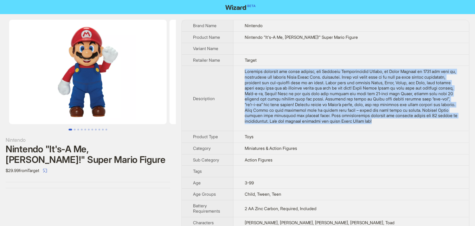
drag, startPoint x: 245, startPoint y: 74, endPoint x: 448, endPoint y: 125, distance: 209.0
click at [448, 125] on td at bounding box center [352, 98] width 236 height 65
copy div "Nintendo launched its first console, the Nintendo Entertainment System, in Nort…"
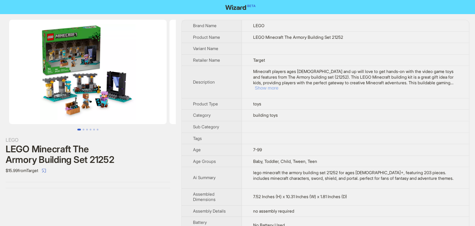
click at [278, 85] on button "Show more" at bounding box center [267, 87] width 24 height 5
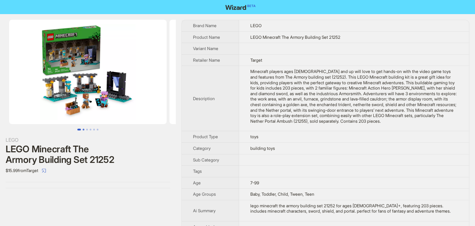
click at [83, 128] on button "Go to slide 2" at bounding box center [84, 129] width 2 height 2
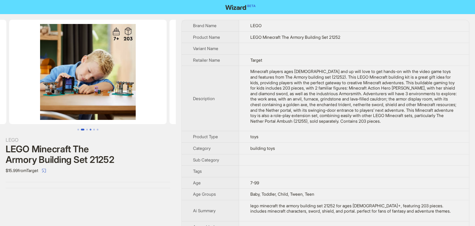
click at [90, 129] on button "Go to slide 4" at bounding box center [91, 129] width 2 height 2
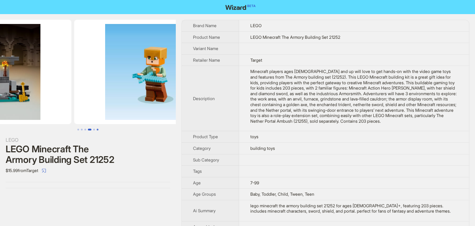
click at [97, 129] on button "Go to slide 6" at bounding box center [98, 129] width 2 height 2
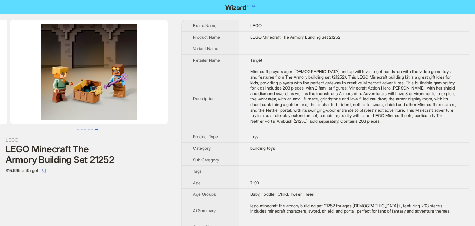
scroll to position [0, 802]
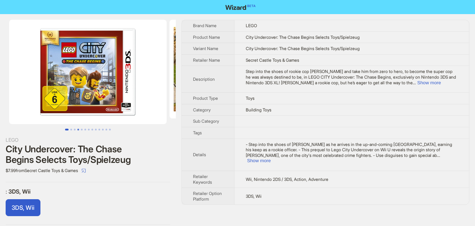
click at [79, 128] on button "Go to slide 4" at bounding box center [78, 129] width 2 height 2
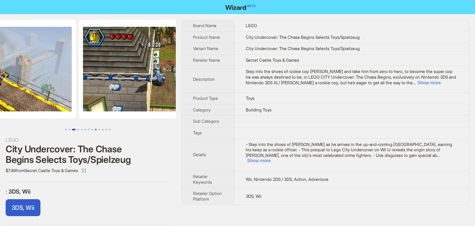
click at [95, 128] on button "Go to slide 9" at bounding box center [96, 129] width 2 height 2
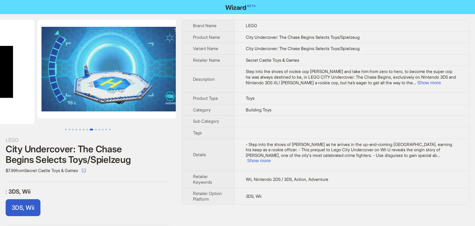
click at [113, 125] on div at bounding box center [88, 75] width 176 height 110
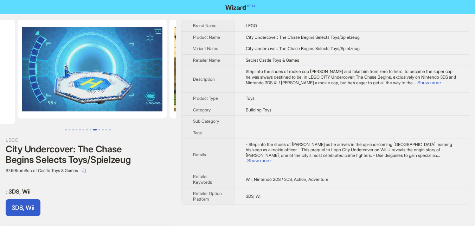
scroll to position [0, 1229]
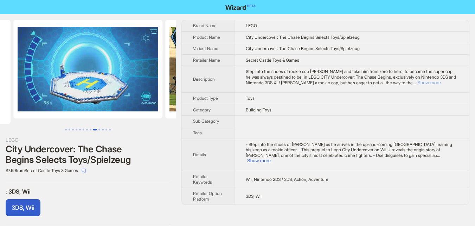
click at [441, 80] on button "Show more" at bounding box center [430, 82] width 24 height 5
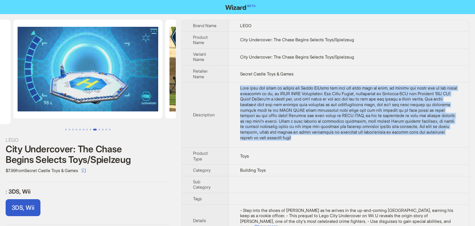
drag, startPoint x: 239, startPoint y: 89, endPoint x: 405, endPoint y: 143, distance: 175.3
click at [405, 143] on td at bounding box center [349, 114] width 240 height 65
copy div "Step into the shoes of rookie cop Chase McCain and take him from zero to hero, …"
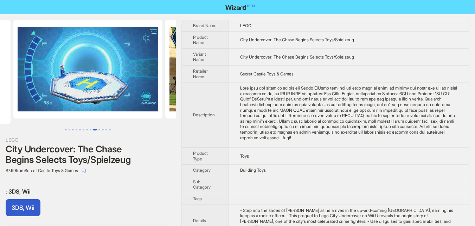
click at [190, 153] on th "Product Type" at bounding box center [205, 155] width 47 height 17
click at [103, 128] on button "Go to slide 11" at bounding box center [103, 129] width 2 height 2
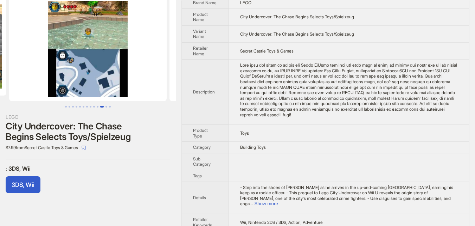
scroll to position [35, 0]
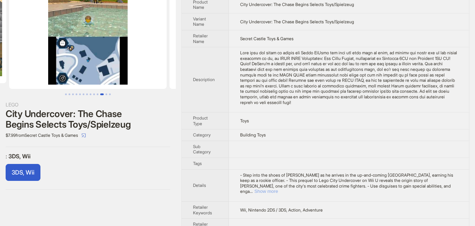
click at [278, 188] on button "Show more" at bounding box center [266, 190] width 24 height 5
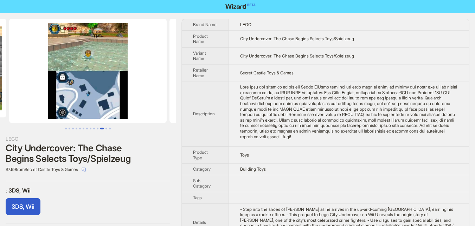
scroll to position [0, 0]
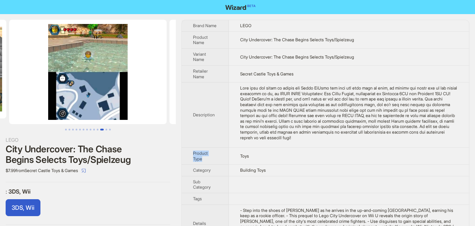
drag, startPoint x: 191, startPoint y: 154, endPoint x: 220, endPoint y: 163, distance: 30.2
click at [217, 164] on th "Product Type" at bounding box center [205, 155] width 47 height 17
drag, startPoint x: 242, startPoint y: 170, endPoint x: 282, endPoint y: 128, distance: 57.7
click at [280, 167] on td "Building Toys" at bounding box center [349, 170] width 240 height 12
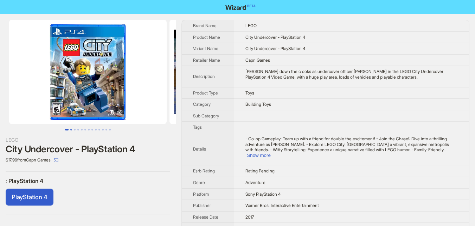
click at [72, 128] on button "Go to slide 2" at bounding box center [71, 129] width 2 height 2
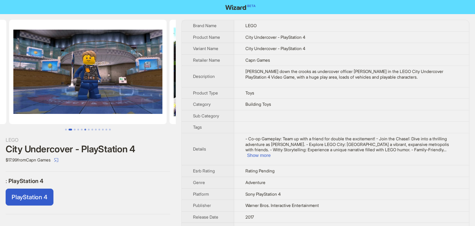
click at [86, 128] on button "Go to slide 6" at bounding box center [85, 129] width 2 height 2
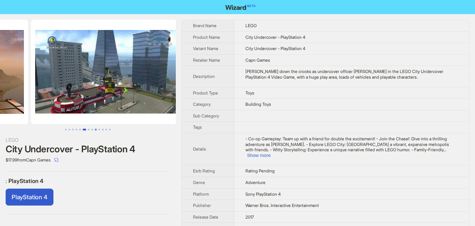
click at [95, 128] on button "Go to slide 9" at bounding box center [96, 129] width 2 height 2
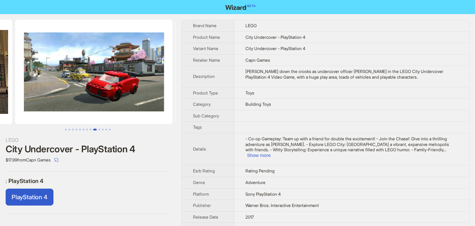
scroll to position [0, 1284]
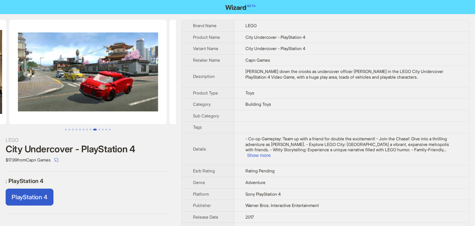
click at [112, 128] on ul at bounding box center [88, 129] width 176 height 2
click at [271, 152] on button "Show more" at bounding box center [259, 154] width 24 height 5
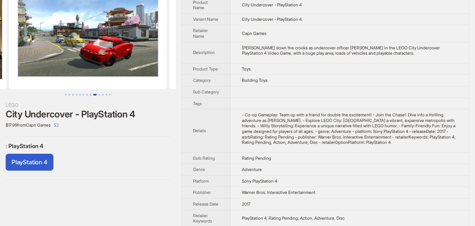
scroll to position [35, 0]
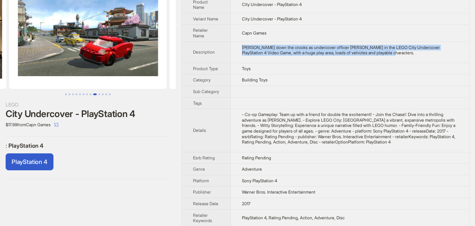
drag, startPoint x: 242, startPoint y: 46, endPoint x: 409, endPoint y: 61, distance: 167.8
click at [409, 61] on td "Hunt down the crooks as undercover officer Chase McCain in the LEGO City Underc…" at bounding box center [350, 52] width 239 height 21
copy div "Hunt down the crooks as undercover officer Chase McCain in the LEGO City Underc…"
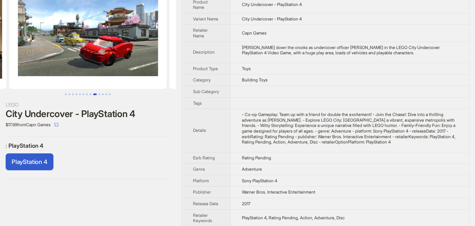
scroll to position [0, 0]
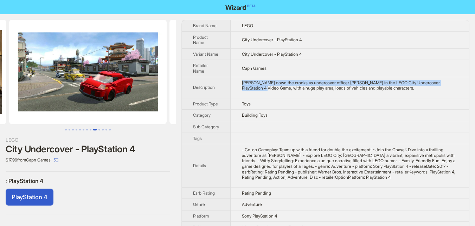
drag, startPoint x: 242, startPoint y: 85, endPoint x: 268, endPoint y: 85, distance: 25.7
click at [268, 85] on td "Hunt down the crooks as undercover officer Chase McCain in the LEGO City Underc…" at bounding box center [350, 87] width 239 height 21
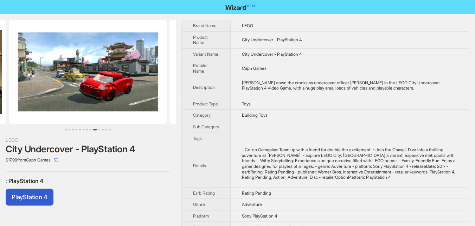
click at [272, 96] on td "Hunt down the crooks as undercover officer Chase McCain in the LEGO City Underc…" at bounding box center [350, 87] width 239 height 21
drag, startPoint x: 243, startPoint y: 90, endPoint x: 266, endPoint y: 88, distance: 23.3
click at [266, 88] on div "Hunt down the crooks as undercover officer Chase McCain in the LEGO City Underc…" at bounding box center [350, 85] width 216 height 11
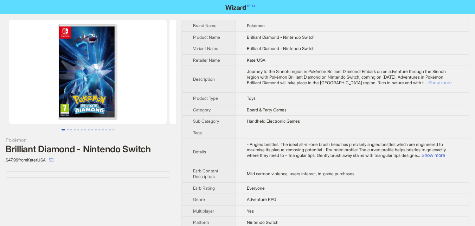
click at [444, 84] on button "Show more" at bounding box center [441, 82] width 24 height 5
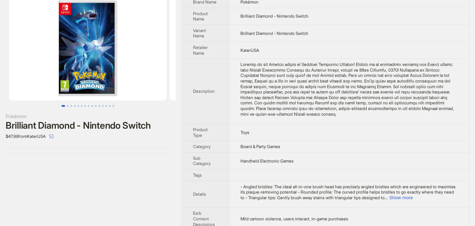
scroll to position [35, 0]
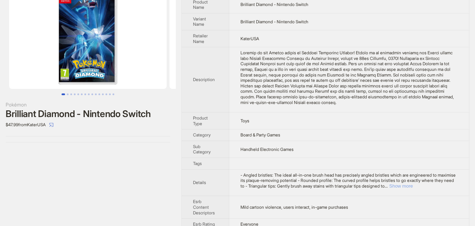
click at [413, 185] on button "Show more" at bounding box center [402, 185] width 24 height 5
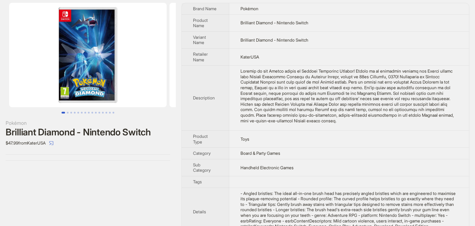
scroll to position [0, 0]
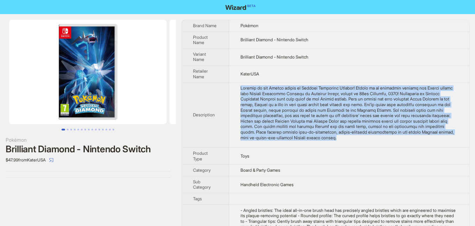
drag, startPoint x: 242, startPoint y: 89, endPoint x: 421, endPoint y: 131, distance: 183.8
click at [460, 140] on td at bounding box center [349, 114] width 240 height 65
copy div "Journey to the Sinnoh region in Pokémon Brilliant Diamond! Embark on an adventu…"
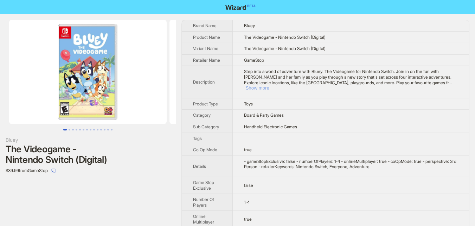
click at [269, 85] on button "Show more" at bounding box center [258, 87] width 24 height 5
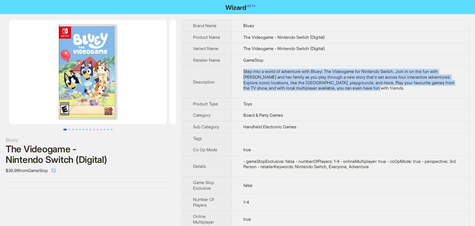
drag, startPoint x: 246, startPoint y: 72, endPoint x: 409, endPoint y: 90, distance: 164.3
click at [409, 90] on div "Step into a world of adventure with Bluey: The Videogame for Nintendo Switch. J…" at bounding box center [351, 80] width 215 height 22
copy div "Step into a world of adventure with Bluey: The Videogame for Nintendo Switch. J…"
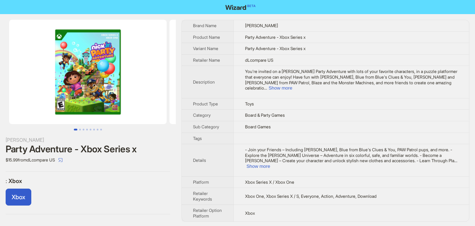
click at [88, 69] on img at bounding box center [88, 72] width 158 height 104
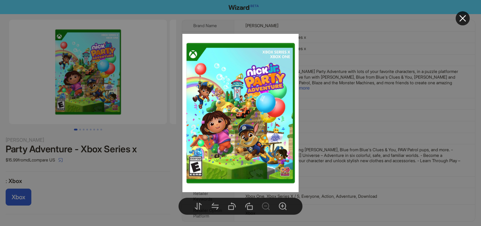
click at [96, 188] on div at bounding box center [240, 113] width 481 height 226
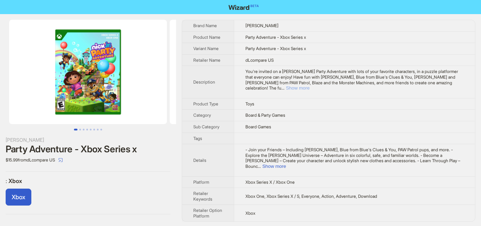
click at [309, 85] on button "Show more" at bounding box center [298, 87] width 24 height 5
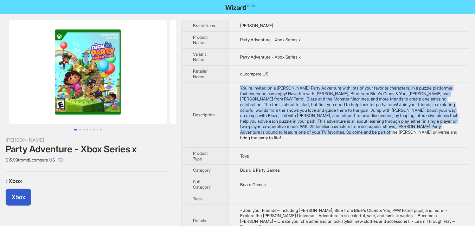
drag, startPoint x: 237, startPoint y: 85, endPoint x: 456, endPoint y: 133, distance: 224.0
click at [456, 133] on td "You're invited on a [PERSON_NAME] Party Adventure with lots of your favorite ch…" at bounding box center [349, 114] width 240 height 65
copy div "You're invited on a [PERSON_NAME] Party Adventure with lots of your favorite ch…"
